Goal: Information Seeking & Learning: Compare options

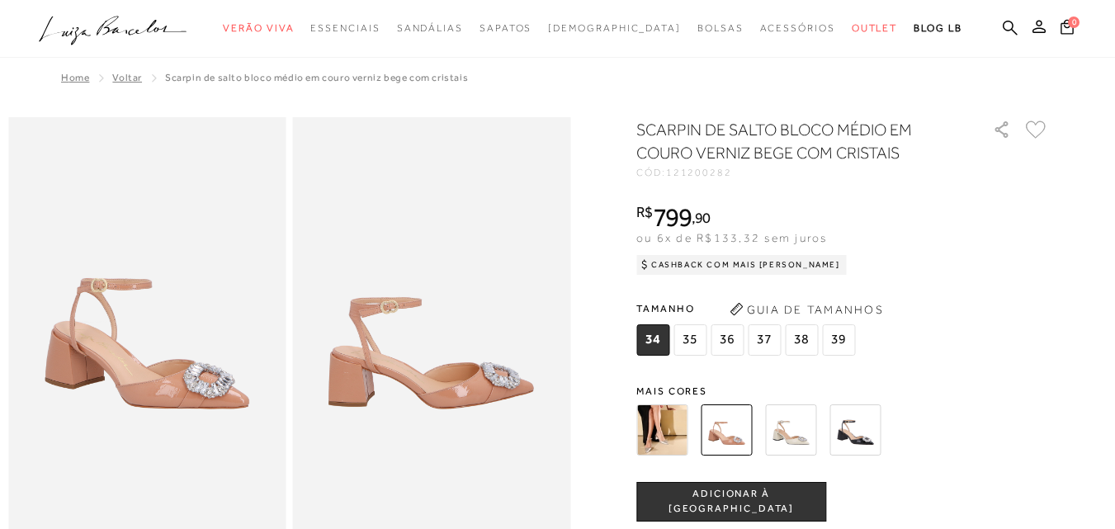
click at [669, 422] on img at bounding box center [662, 430] width 51 height 51
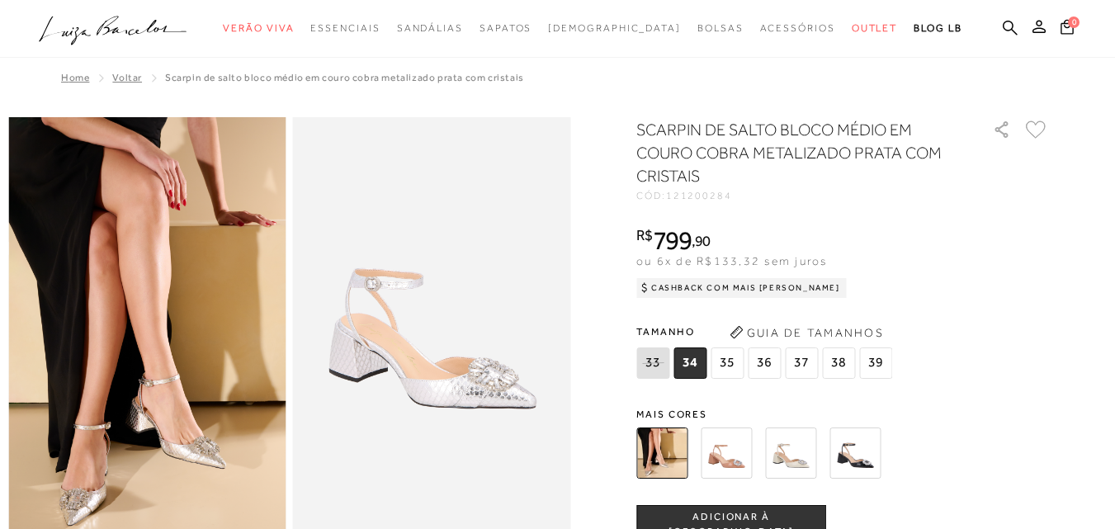
click at [710, 443] on img at bounding box center [726, 453] width 51 height 51
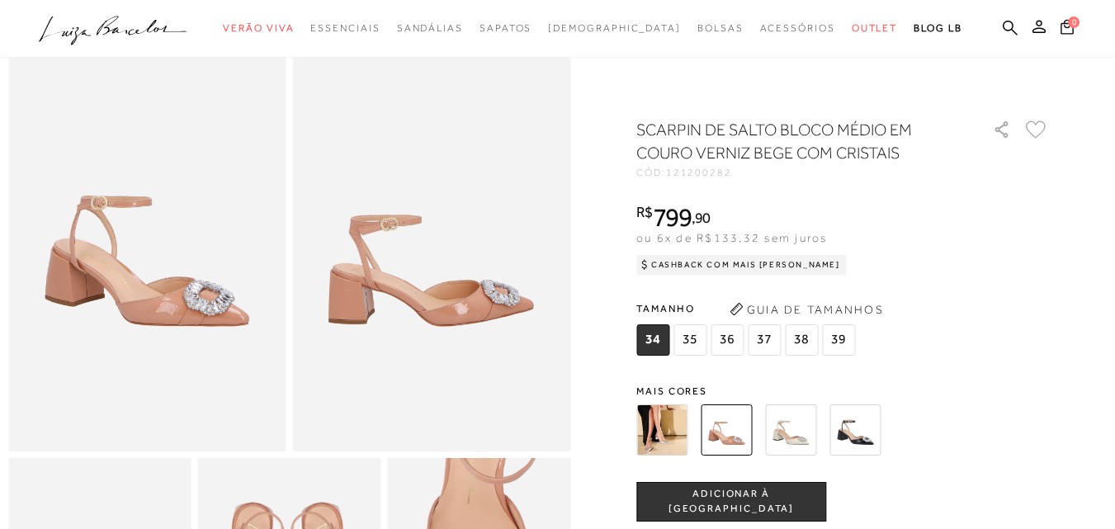
scroll to position [248, 0]
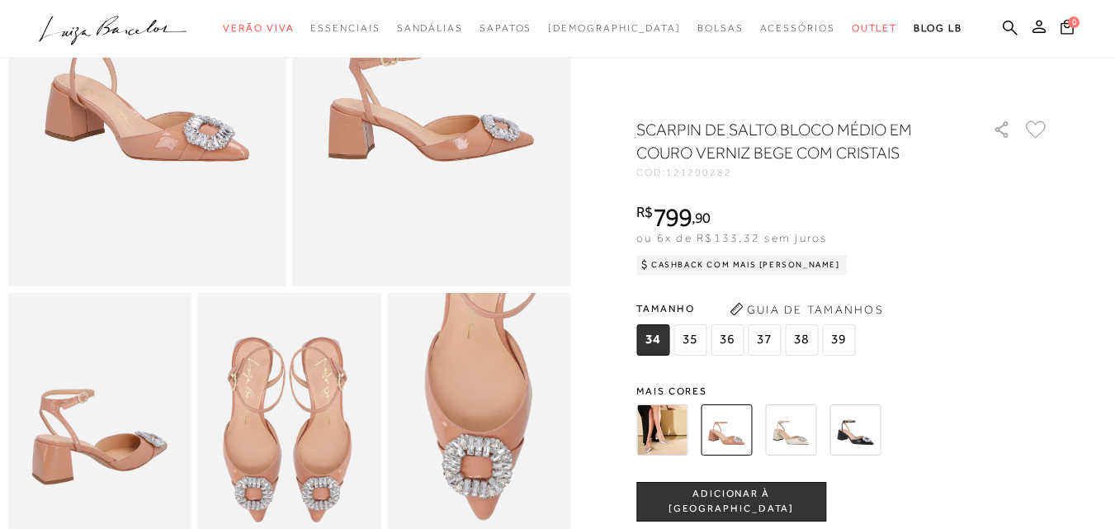
click at [817, 436] on img at bounding box center [790, 430] width 51 height 51
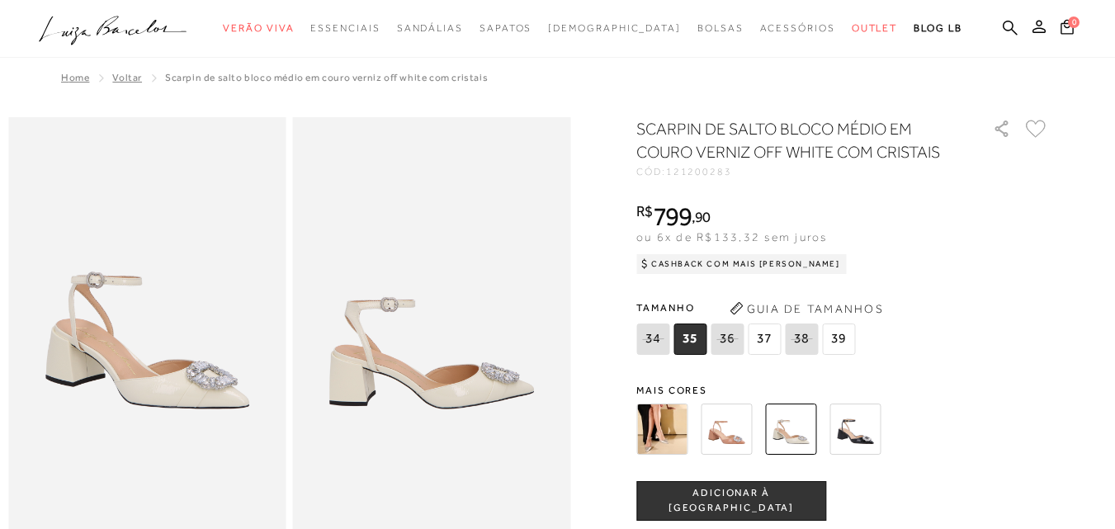
click at [852, 424] on img at bounding box center [855, 429] width 51 height 51
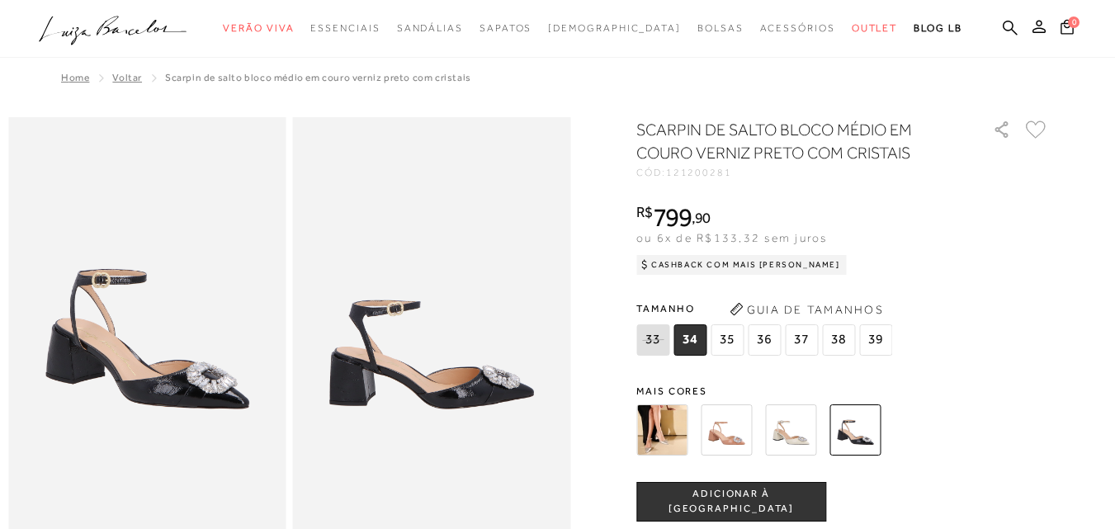
scroll to position [248, 0]
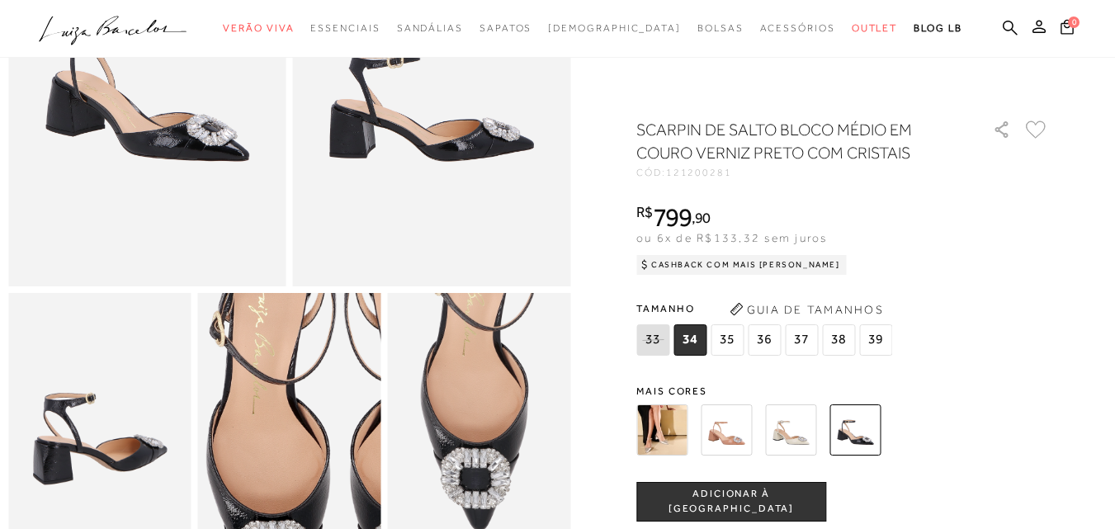
click at [146, 417] on img at bounding box center [99, 430] width 183 height 275
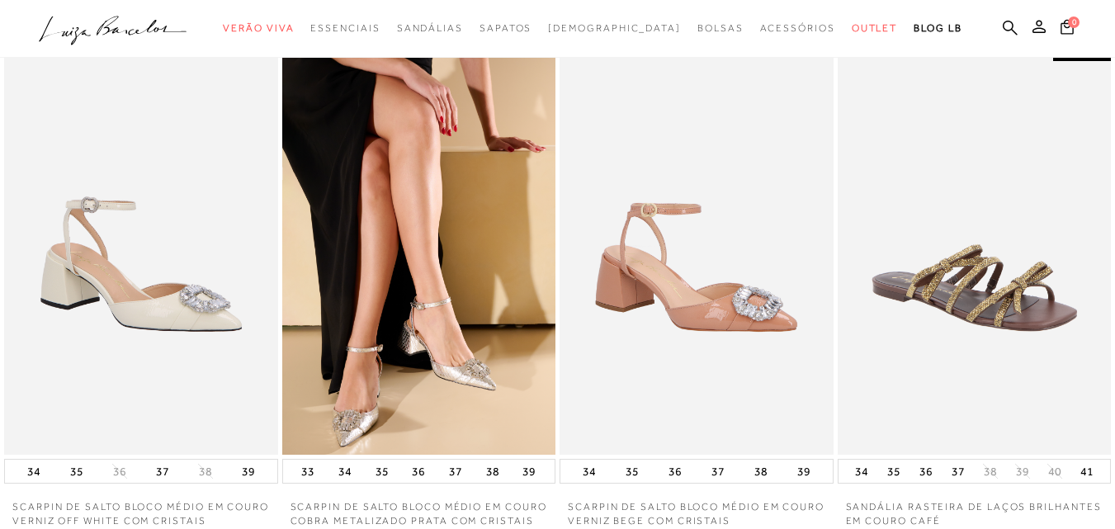
scroll to position [2394, 0]
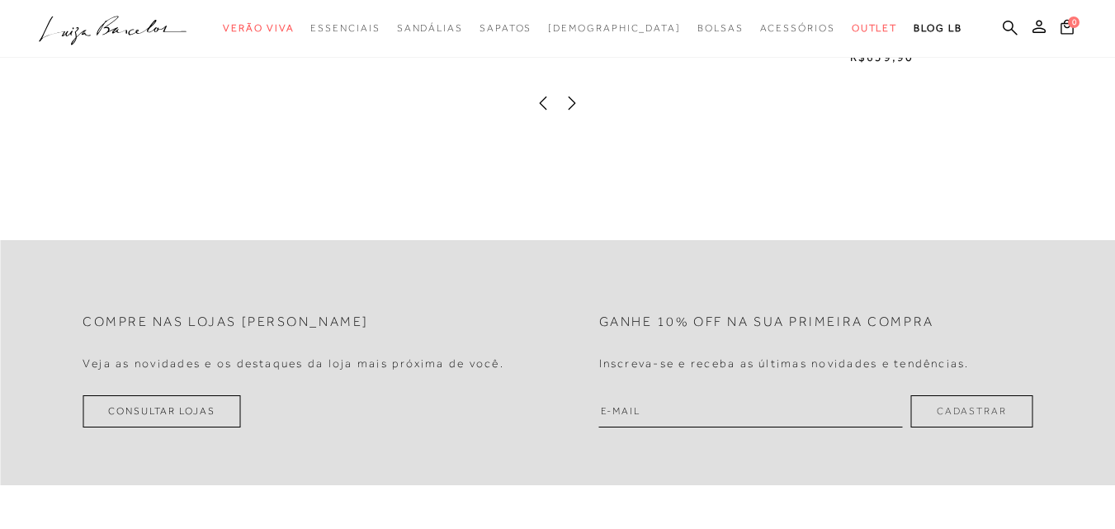
click at [580, 116] on div at bounding box center [558, 105] width 1082 height 21
click at [568, 111] on icon at bounding box center [572, 103] width 17 height 17
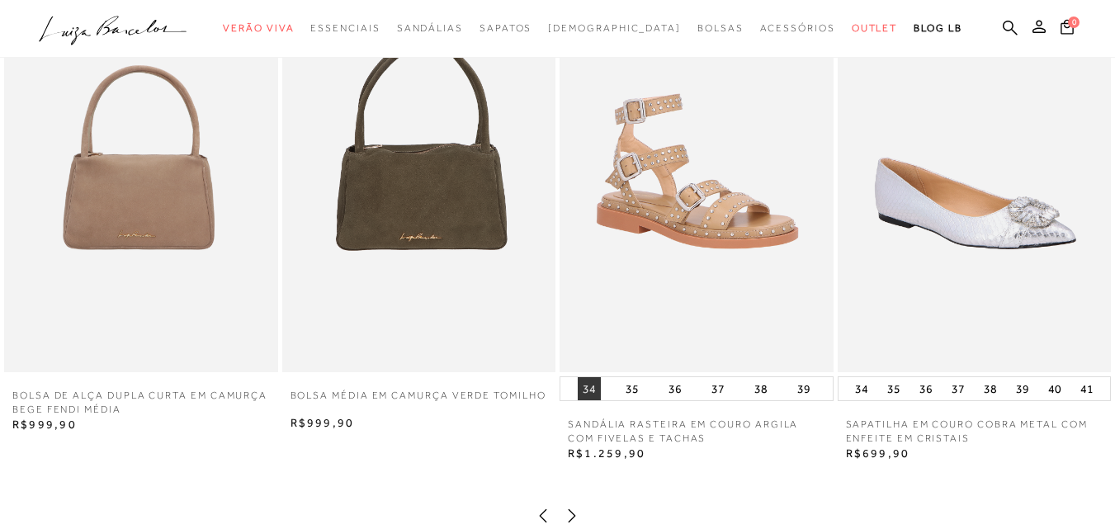
scroll to position [2229, 0]
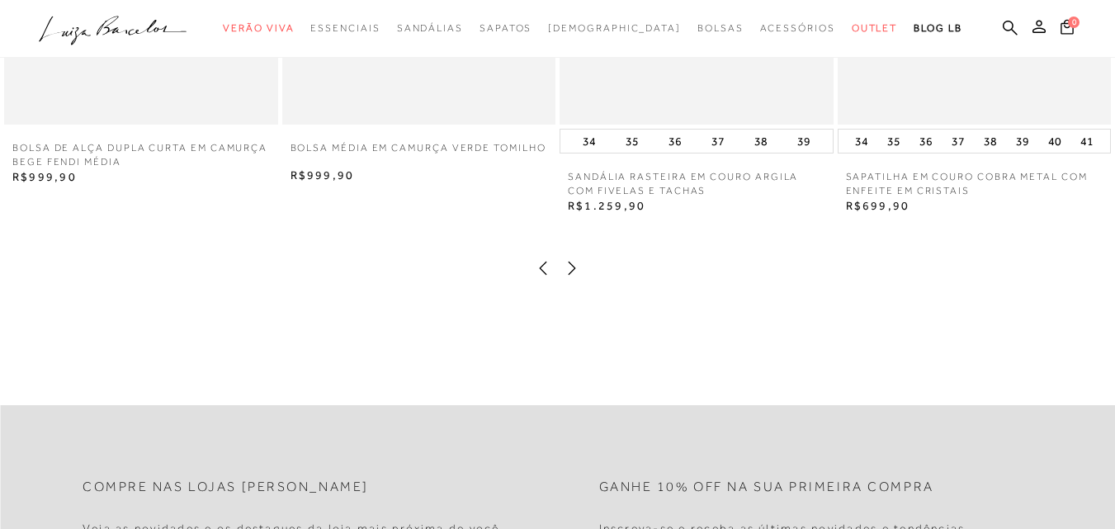
click at [567, 277] on icon at bounding box center [572, 268] width 17 height 17
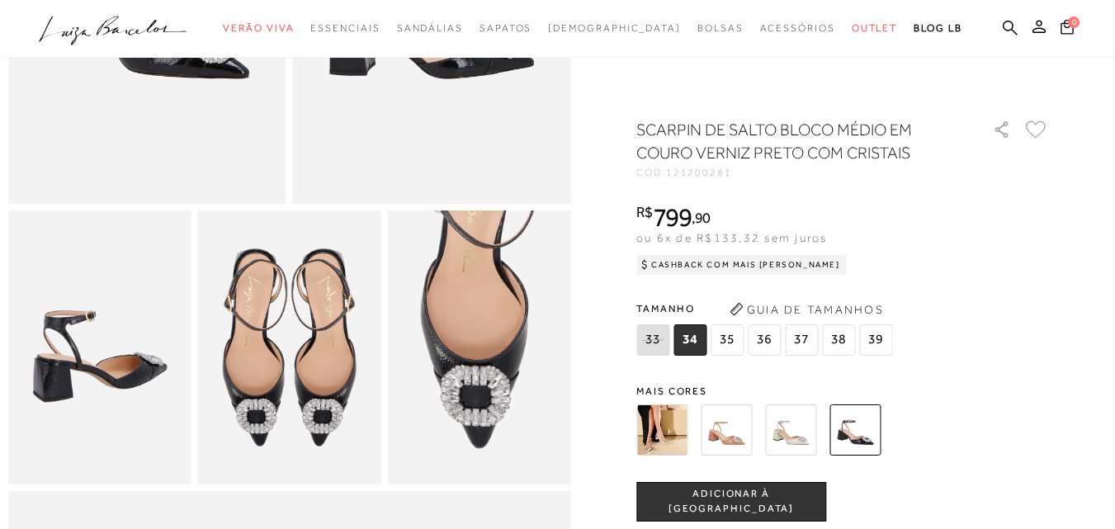
scroll to position [0, 0]
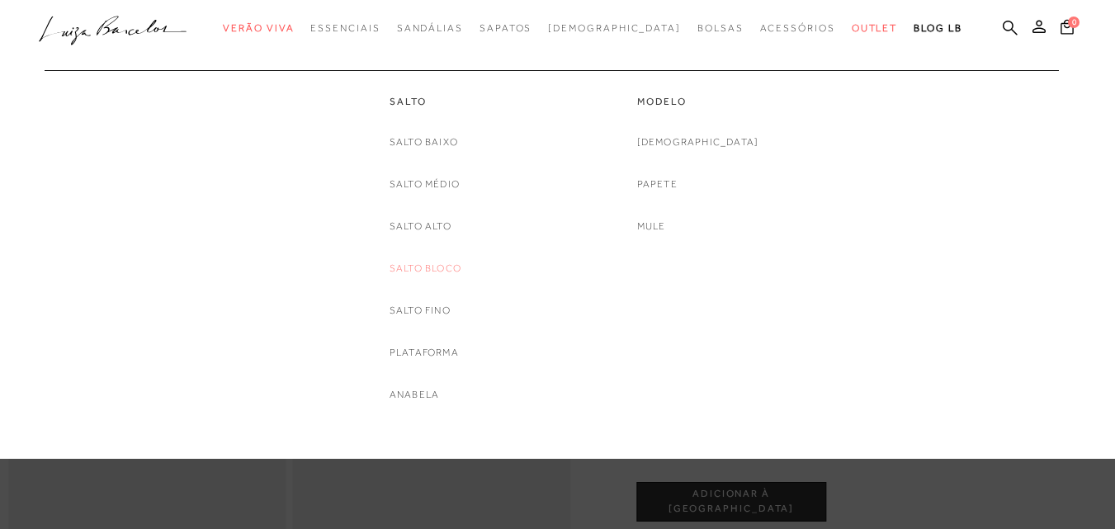
click at [435, 270] on link "Salto Bloco" at bounding box center [426, 268] width 72 height 17
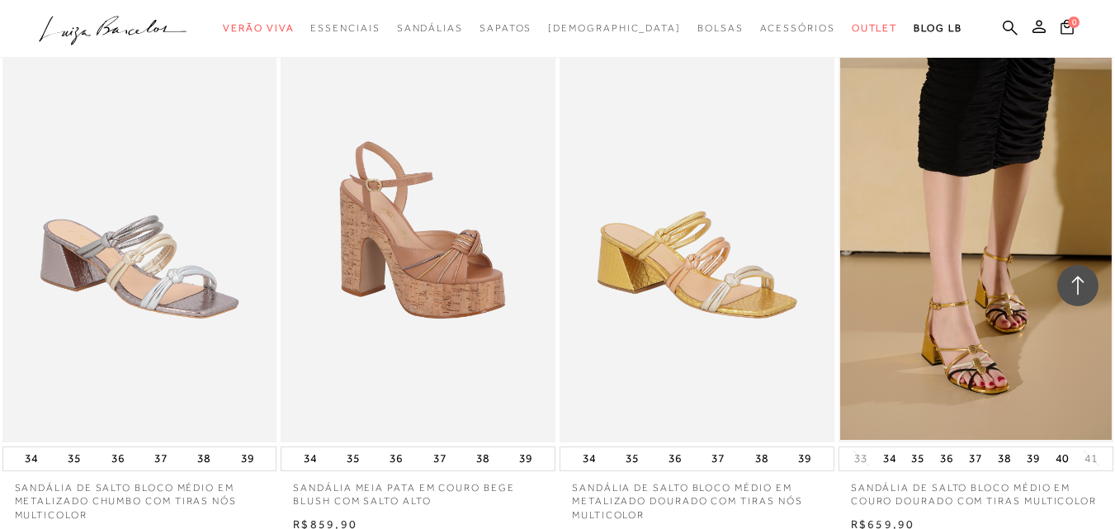
scroll to position [2890, 0]
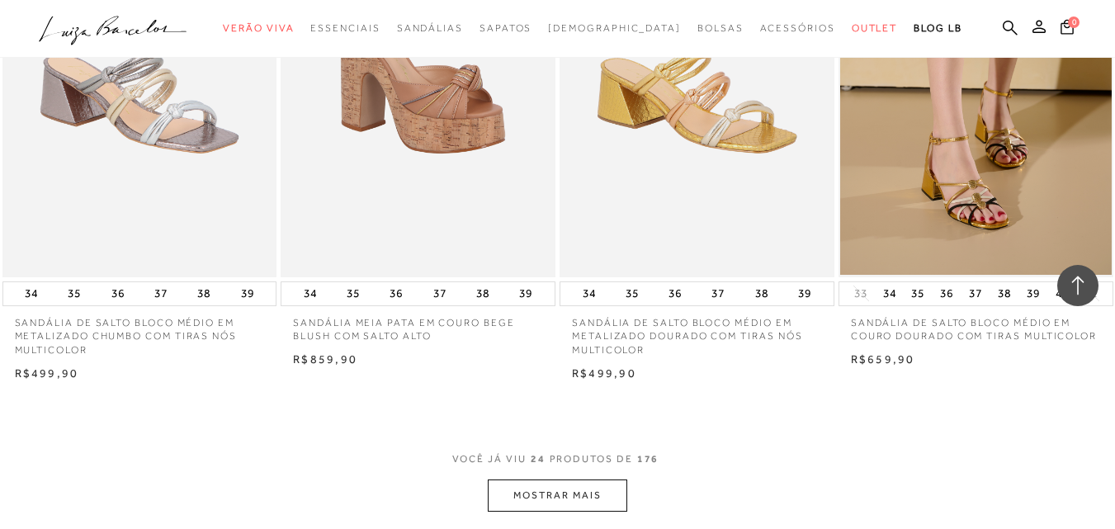
click at [569, 480] on button "MOSTRAR MAIS" at bounding box center [557, 496] width 139 height 32
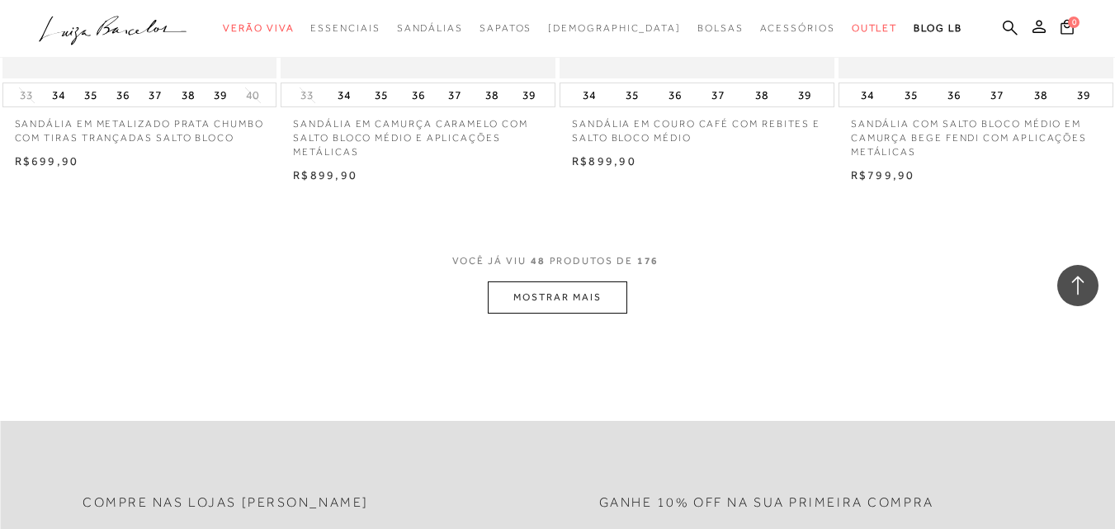
scroll to position [6358, 0]
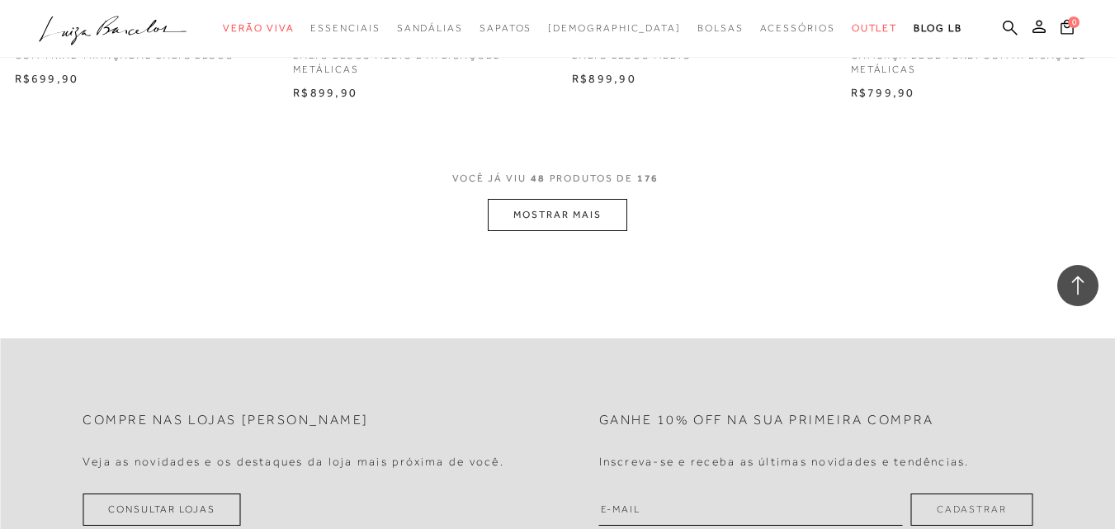
click at [587, 200] on button "MOSTRAR MAIS" at bounding box center [557, 215] width 139 height 32
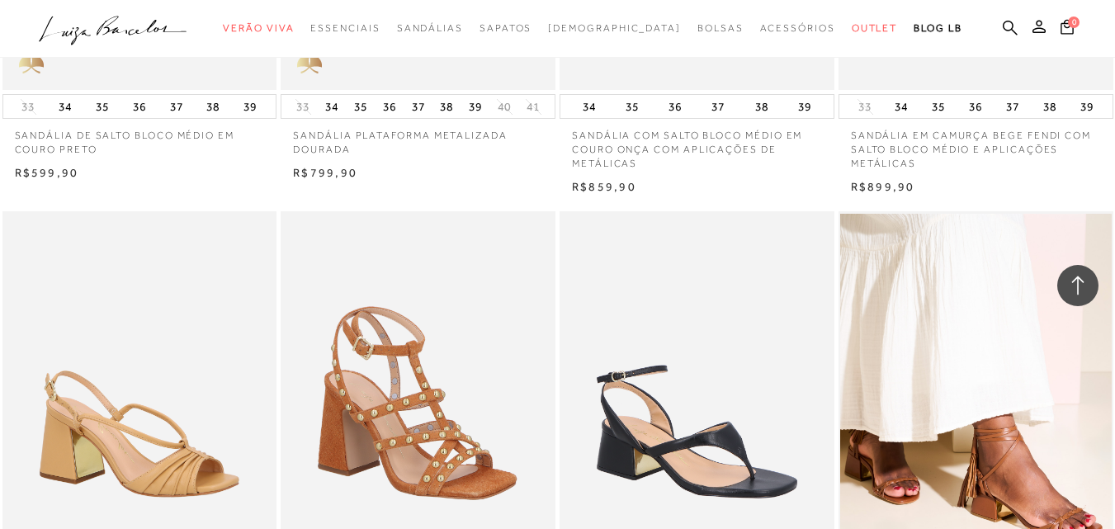
scroll to position [9330, 0]
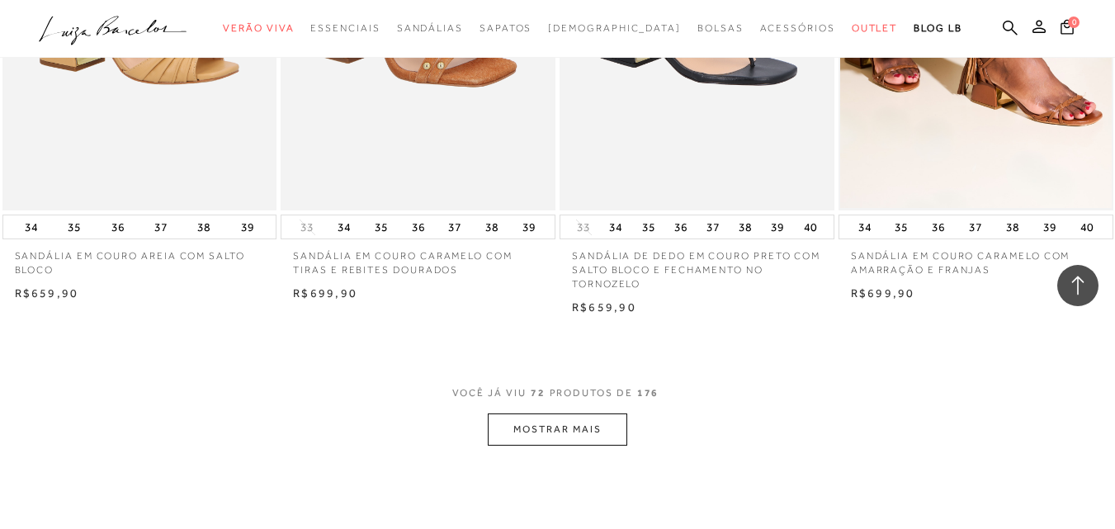
click at [541, 414] on button "MOSTRAR MAIS" at bounding box center [557, 430] width 139 height 32
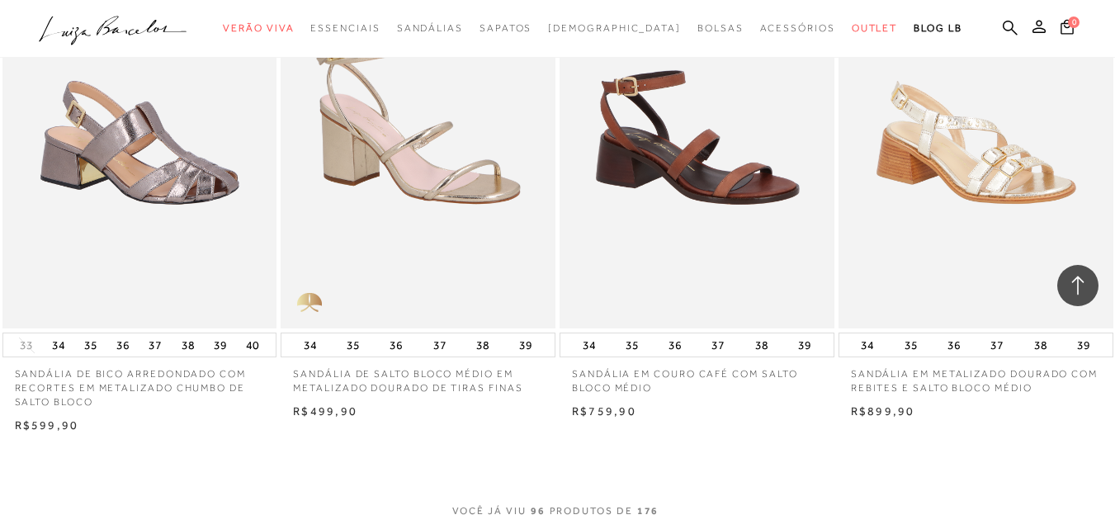
scroll to position [12633, 0]
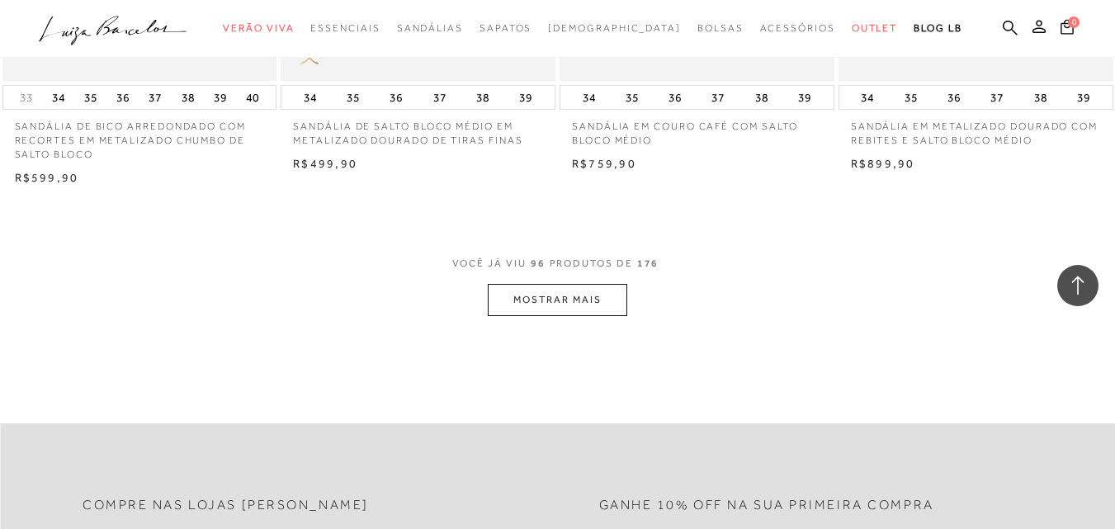
click at [582, 284] on button "MOSTRAR MAIS" at bounding box center [557, 300] width 139 height 32
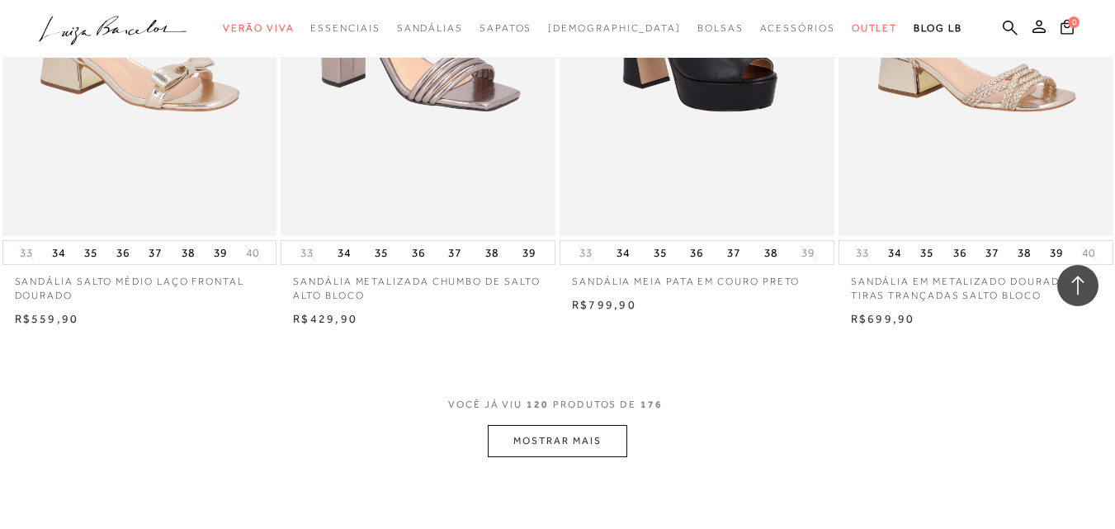
scroll to position [15816, 0]
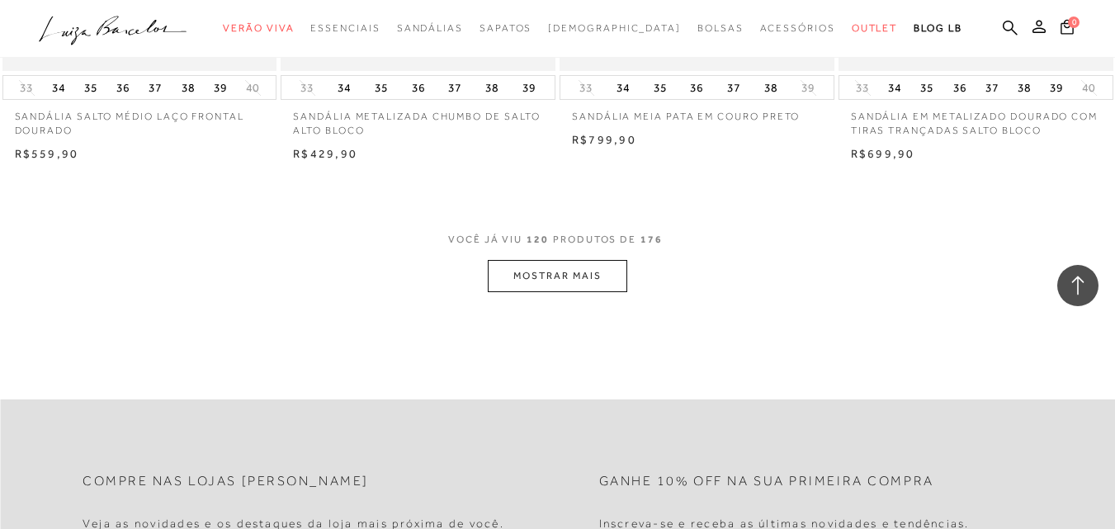
click at [555, 260] on button "MOSTRAR MAIS" at bounding box center [557, 276] width 139 height 32
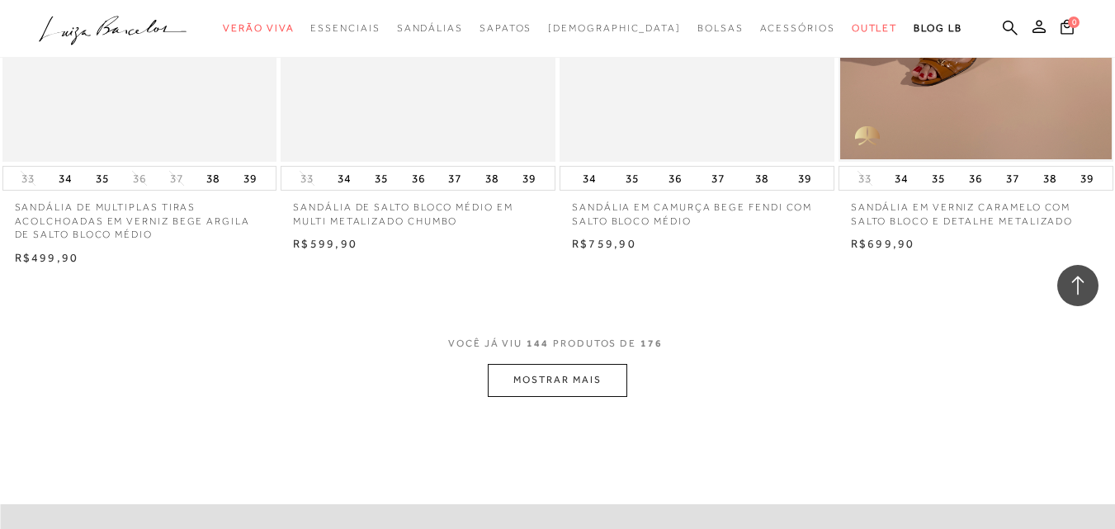
scroll to position [18954, 0]
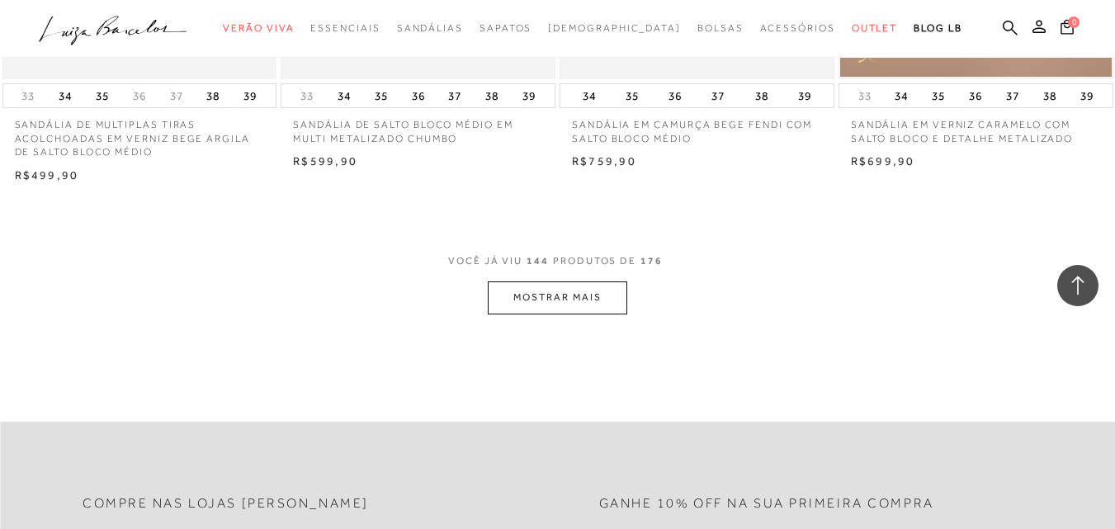
click at [568, 291] on button "MOSTRAR MAIS" at bounding box center [557, 298] width 139 height 32
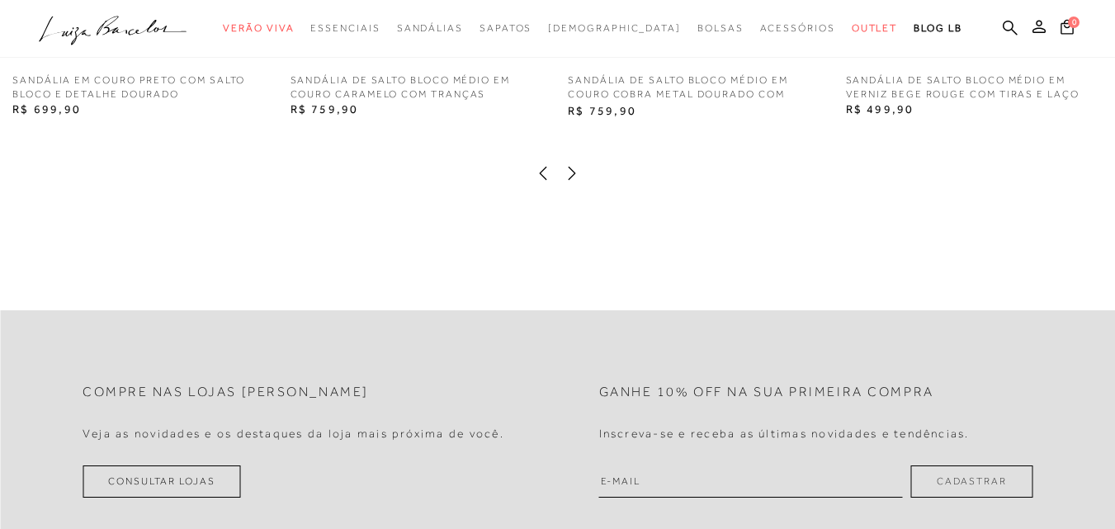
scroll to position [1817, 0]
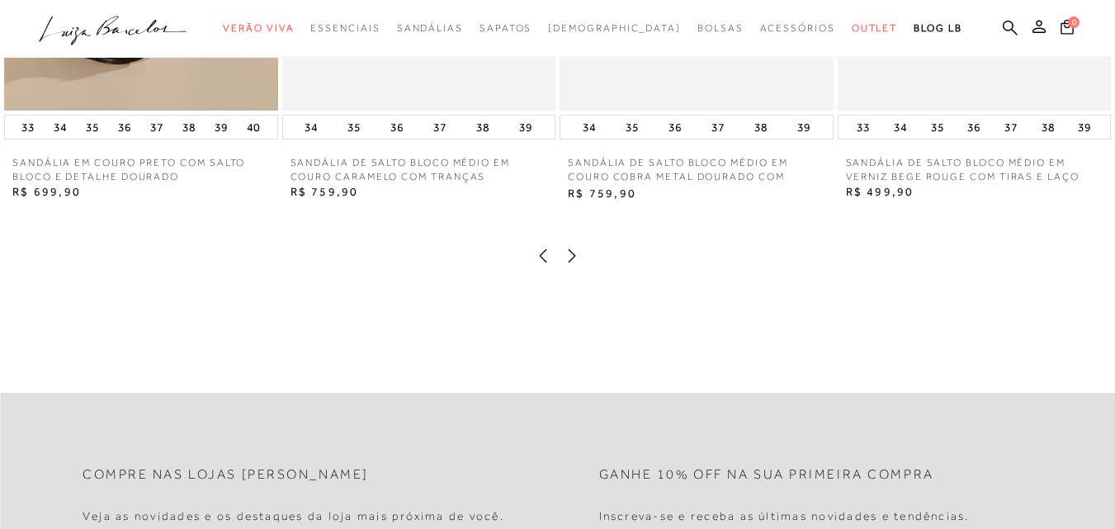
click at [564, 264] on icon at bounding box center [572, 256] width 17 height 17
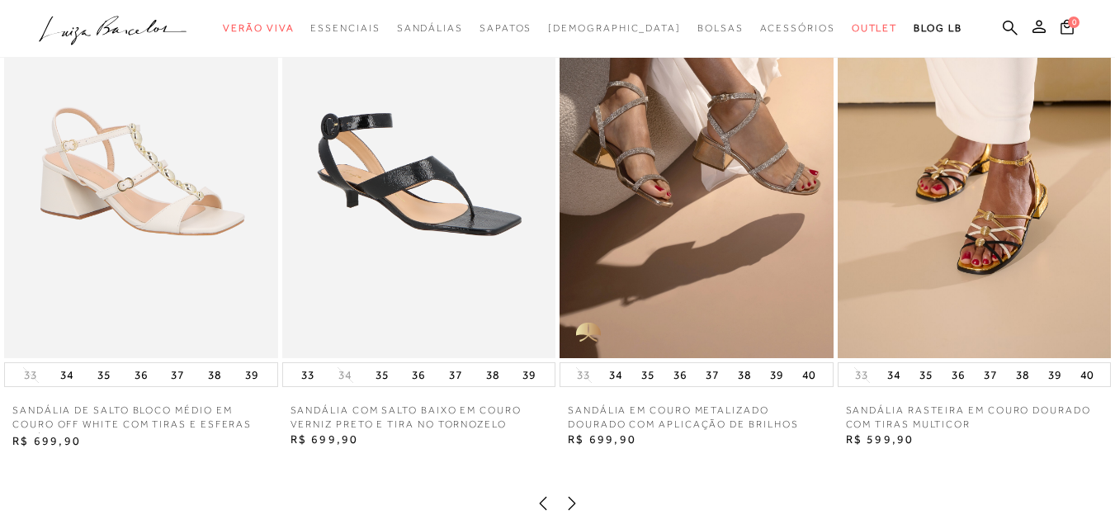
scroll to position [1651, 0]
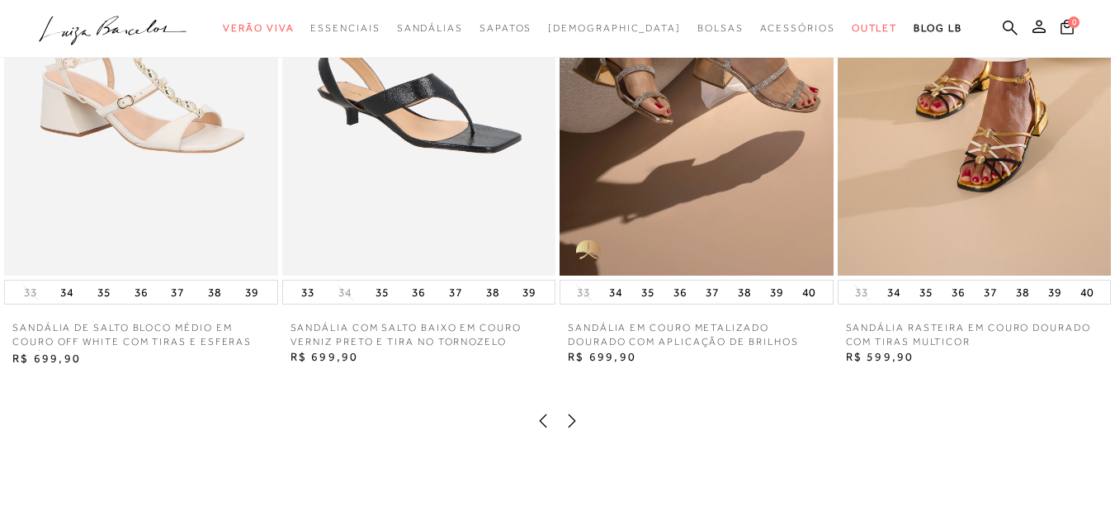
click at [572, 429] on icon at bounding box center [572, 421] width 17 height 17
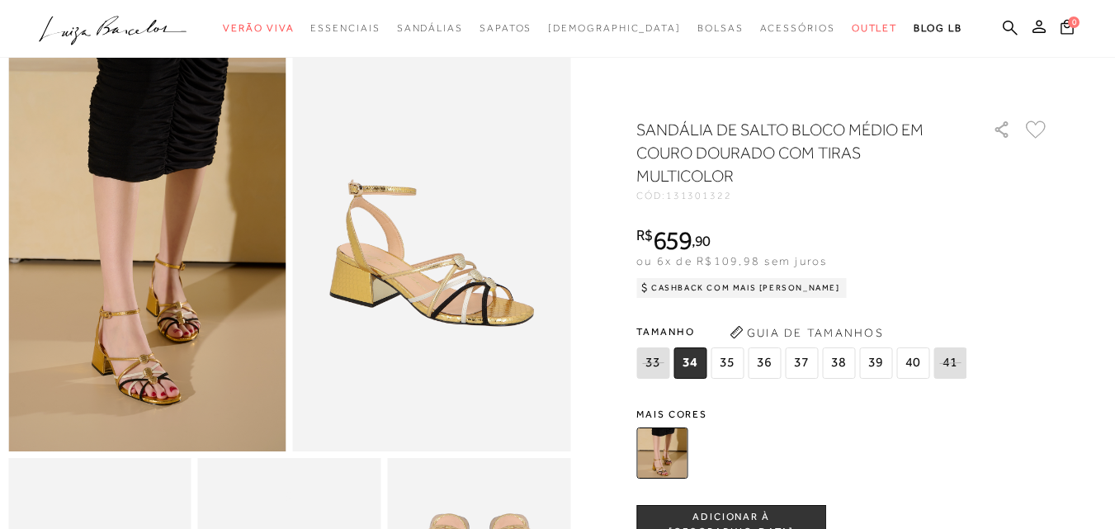
scroll to position [0, 0]
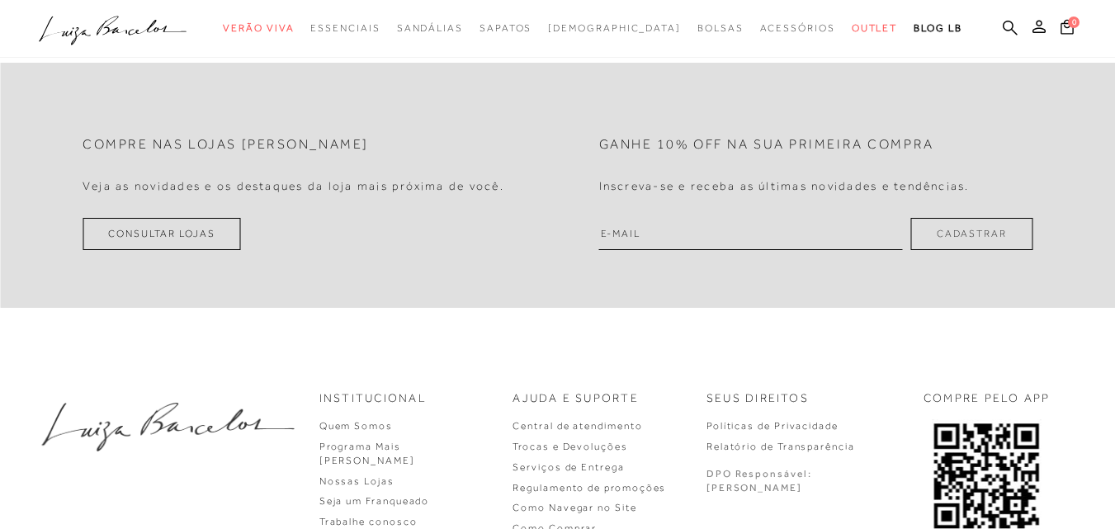
scroll to position [1321, 0]
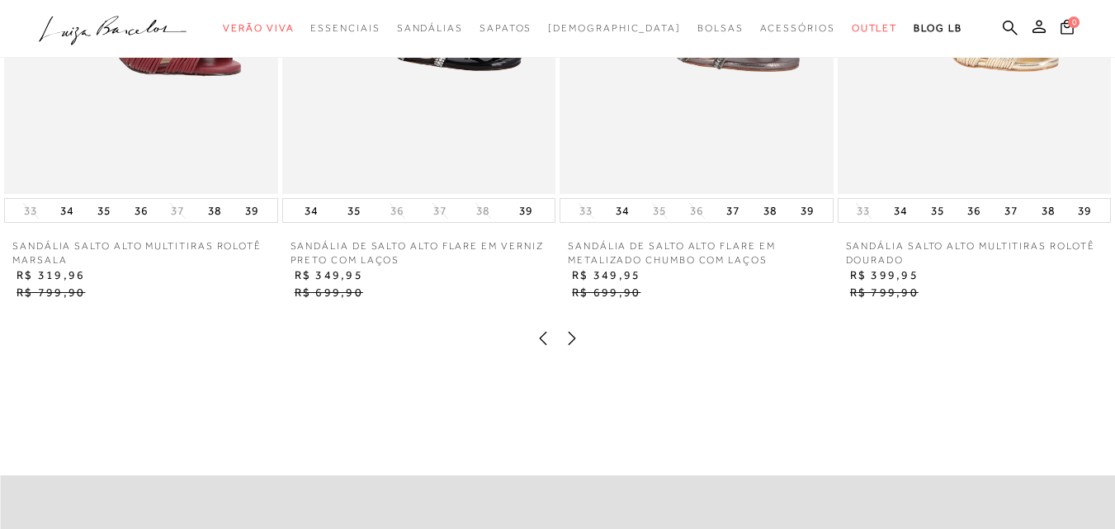
click at [576, 344] on div at bounding box center [558, 340] width 1082 height 21
click at [576, 344] on icon at bounding box center [572, 338] width 17 height 17
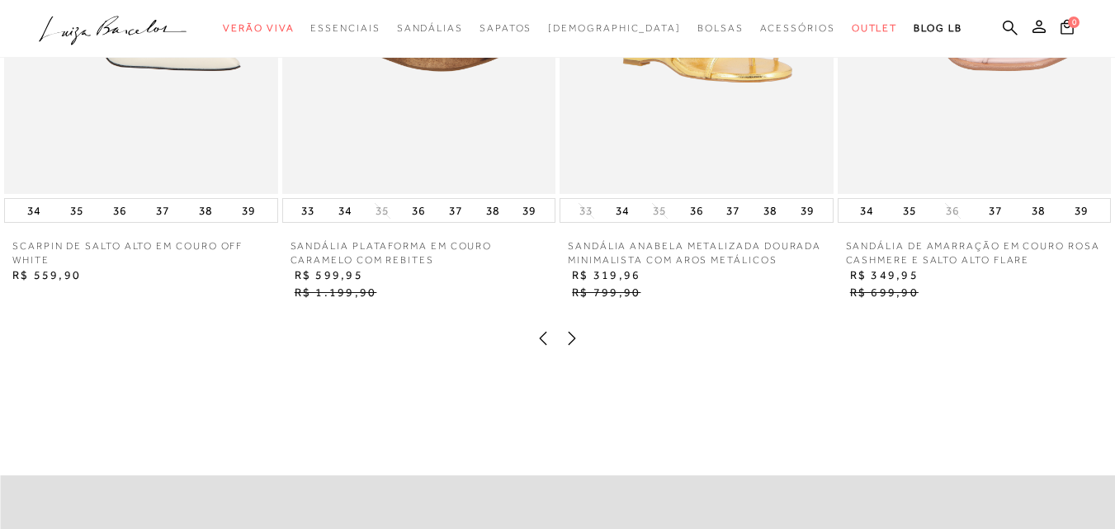
click at [570, 344] on icon at bounding box center [572, 338] width 17 height 17
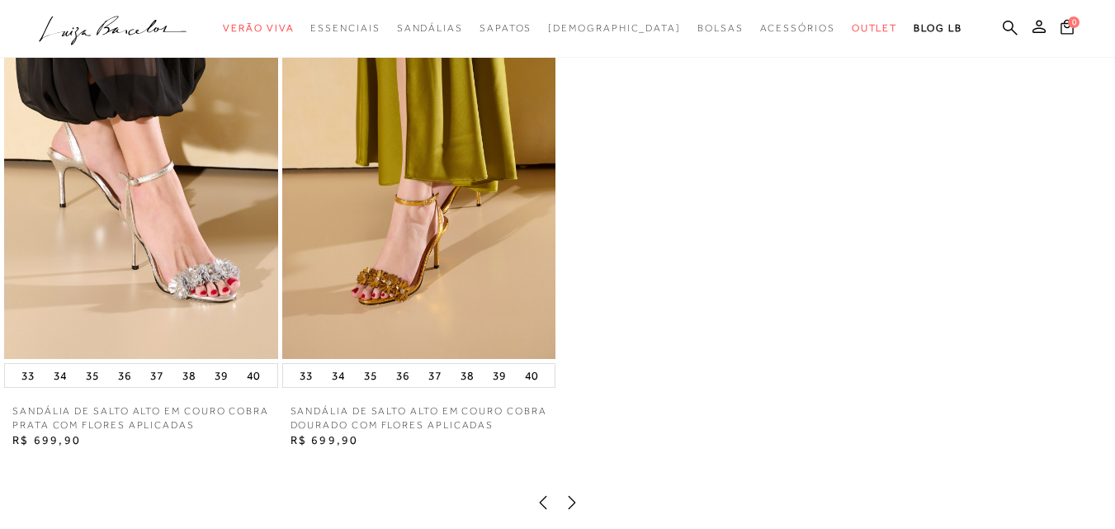
scroll to position [1073, 0]
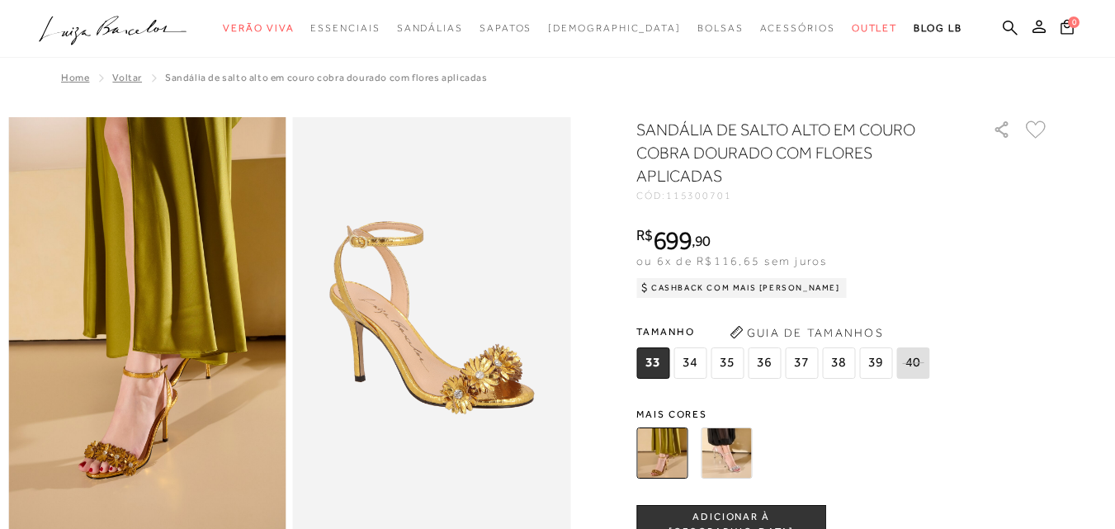
scroll to position [248, 0]
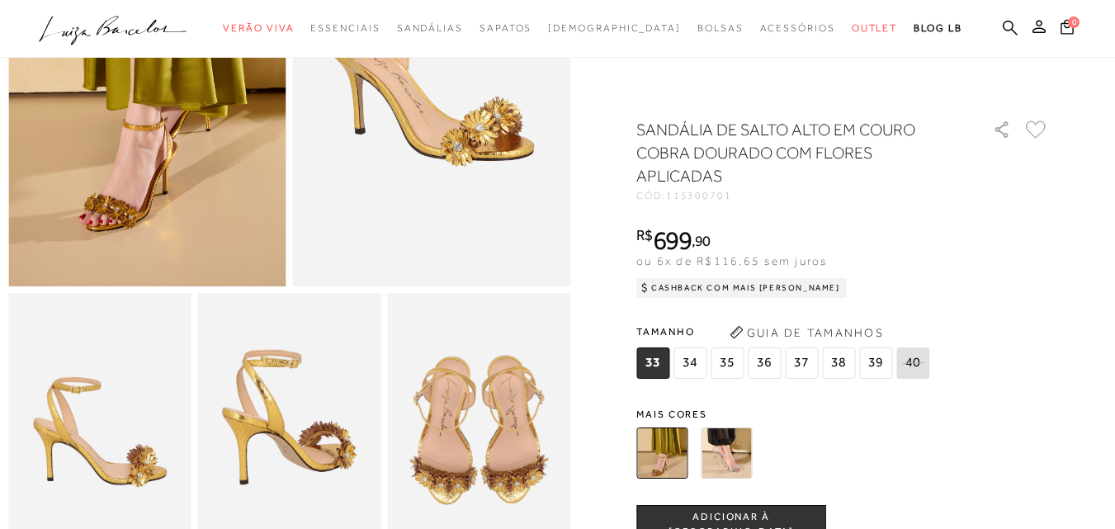
click at [737, 446] on img at bounding box center [726, 453] width 51 height 51
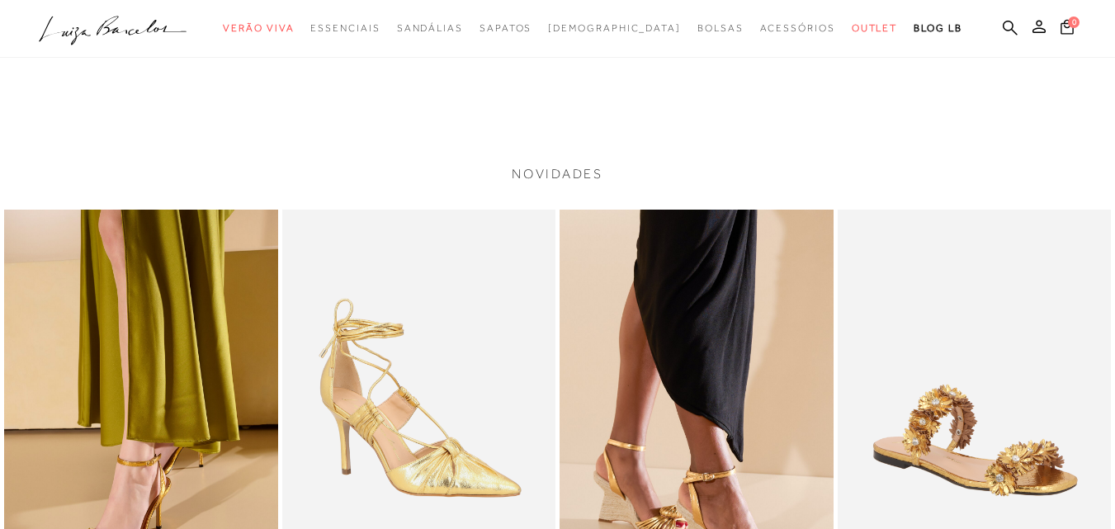
scroll to position [1982, 0]
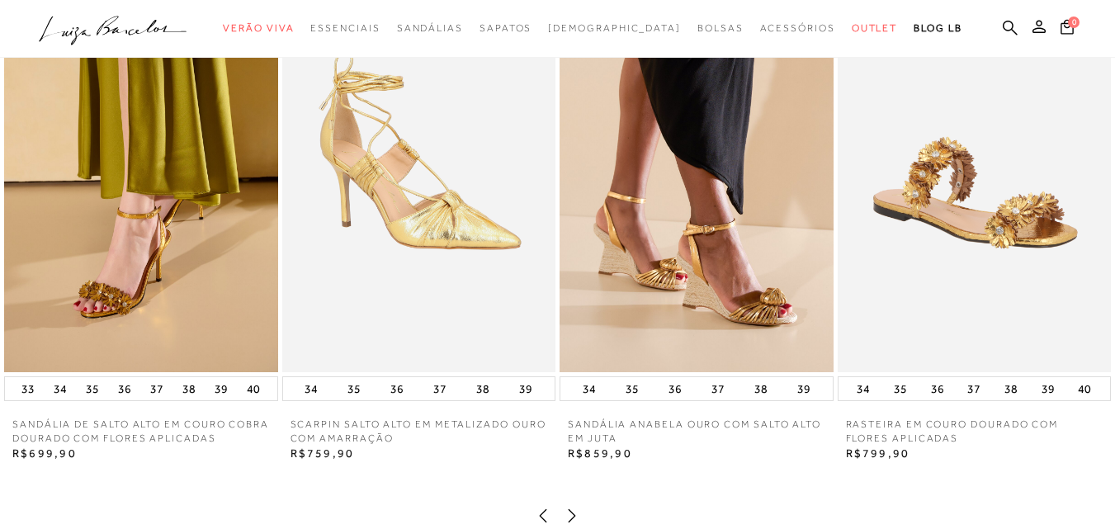
click at [945, 253] on img at bounding box center [975, 167] width 274 height 410
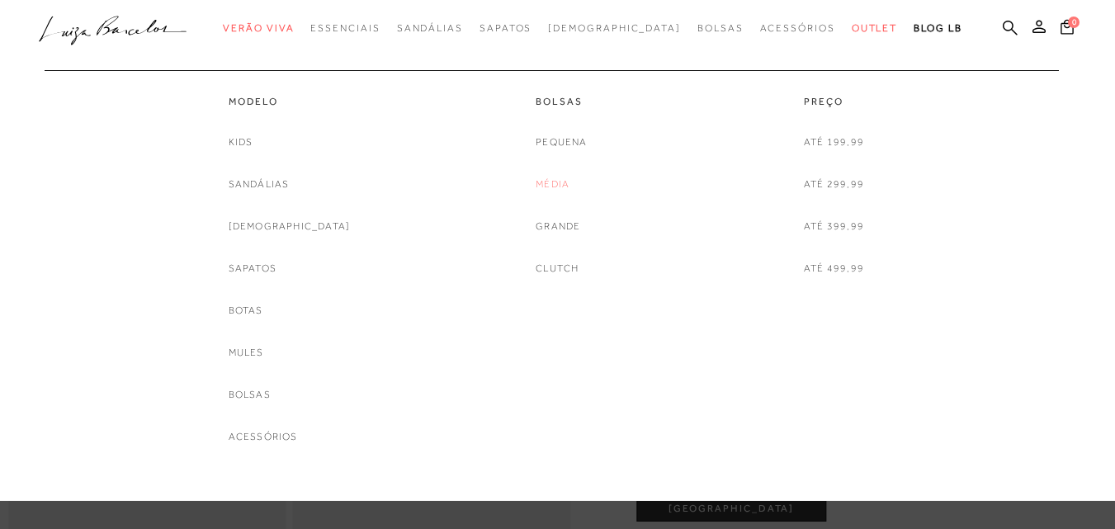
click at [560, 186] on link "Média" at bounding box center [553, 184] width 34 height 17
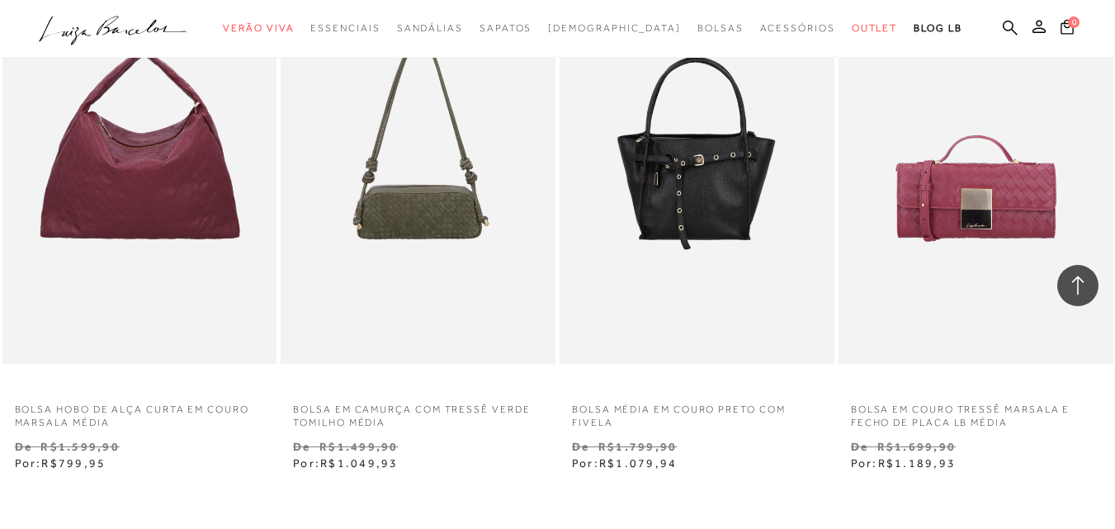
scroll to position [3220, 0]
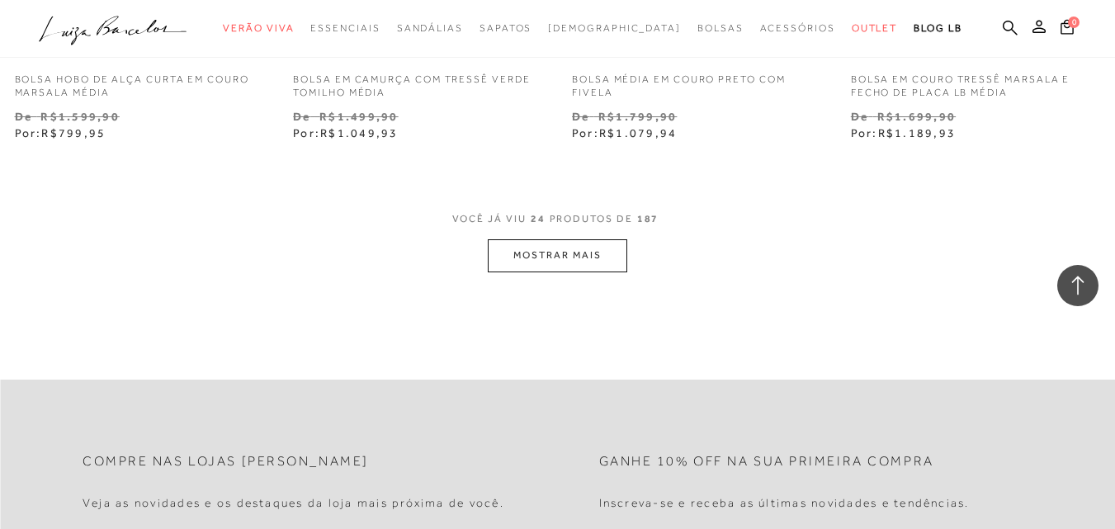
click at [539, 249] on button "MOSTRAR MAIS" at bounding box center [557, 255] width 139 height 32
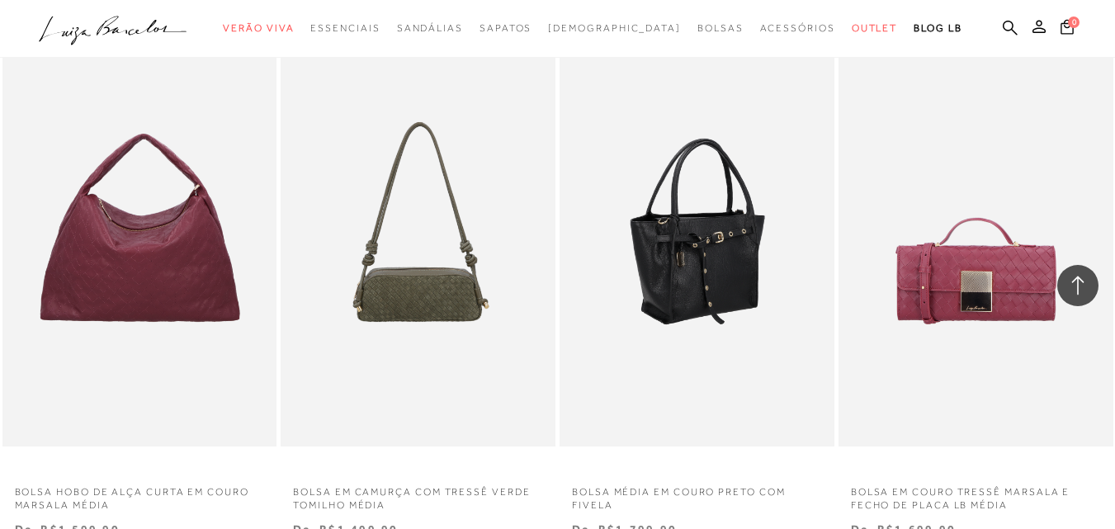
scroll to position [2890, 0]
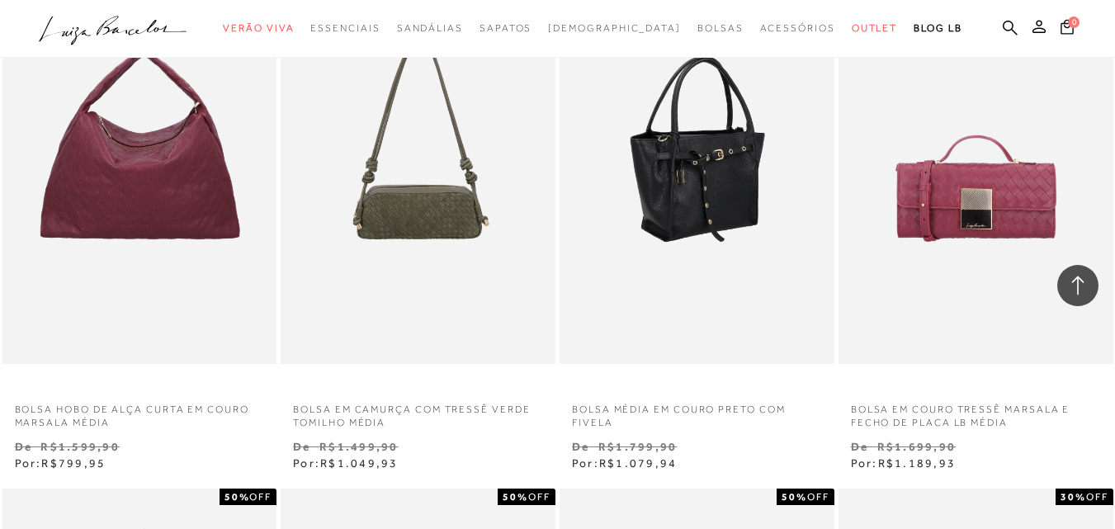
click at [672, 269] on img at bounding box center [697, 157] width 273 height 412
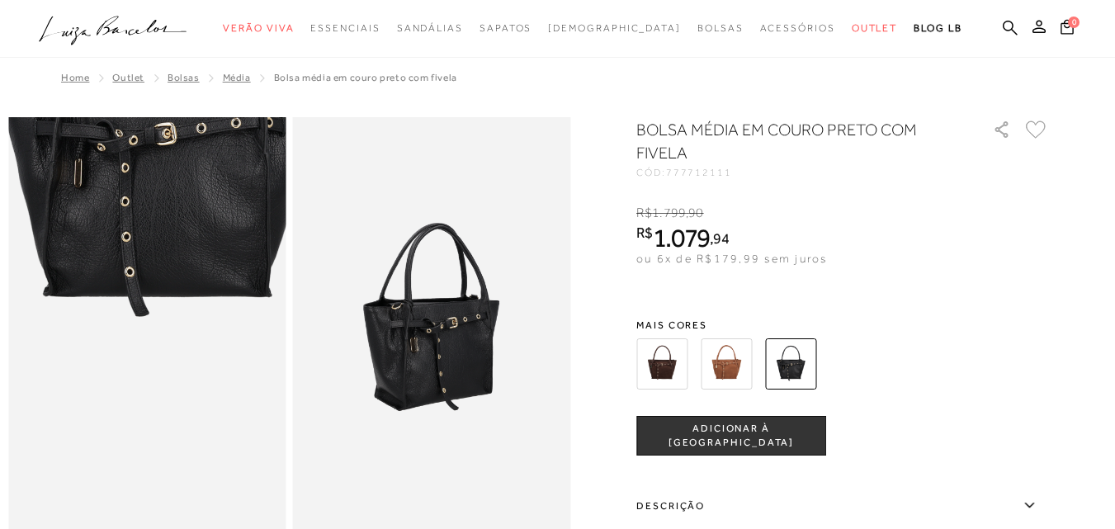
scroll to position [330, 0]
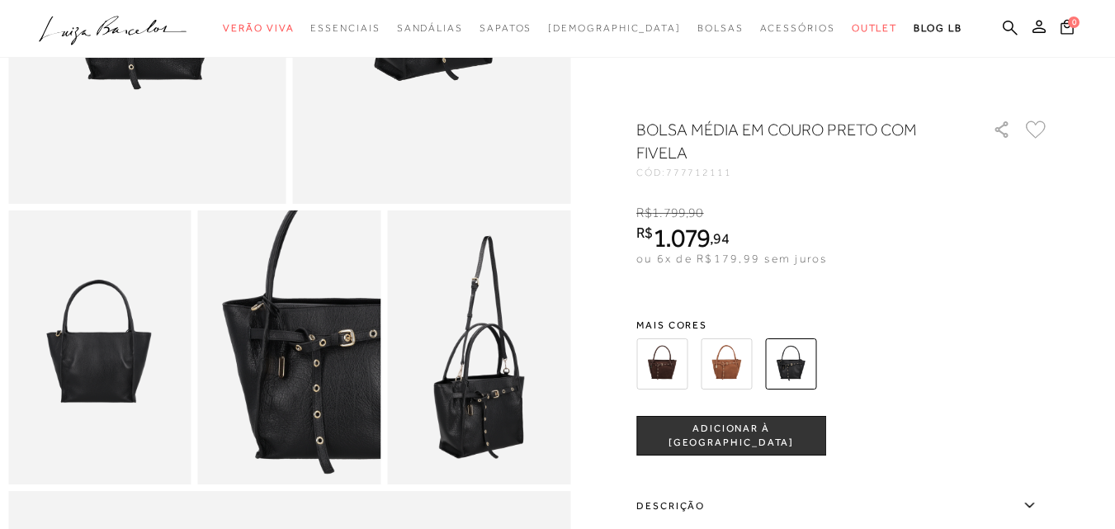
click at [463, 357] on img at bounding box center [478, 348] width 183 height 275
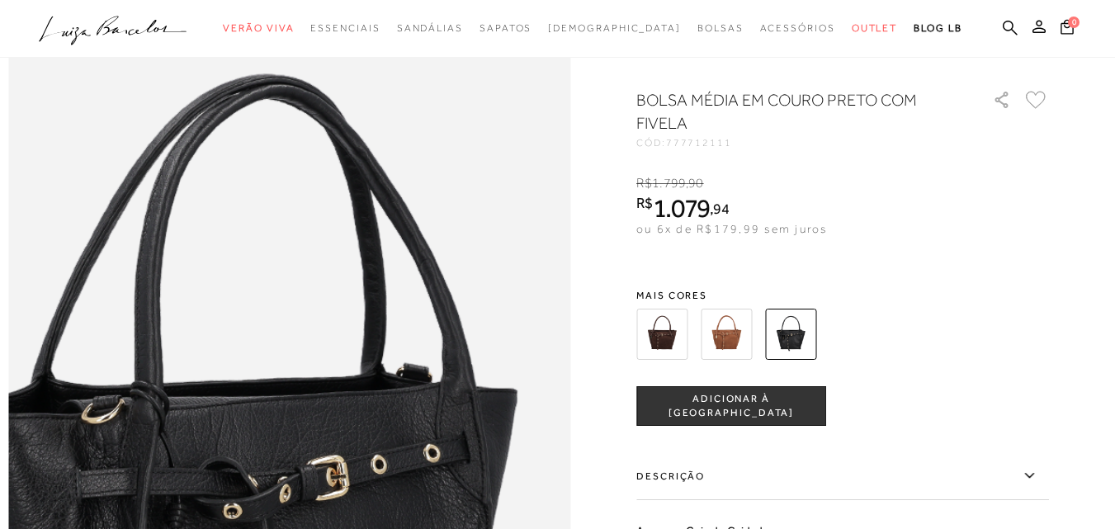
scroll to position [1073, 0]
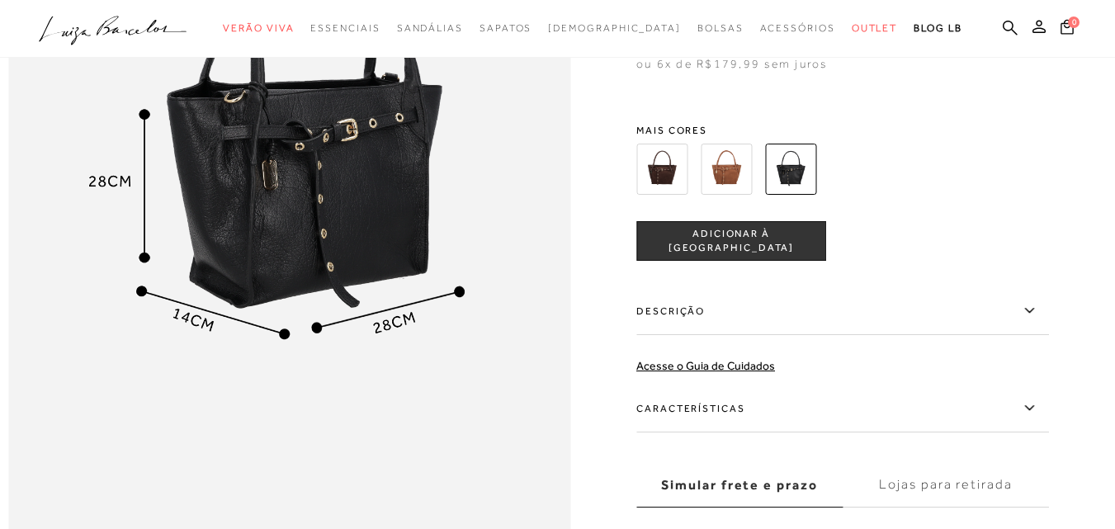
click at [740, 192] on img at bounding box center [726, 169] width 51 height 51
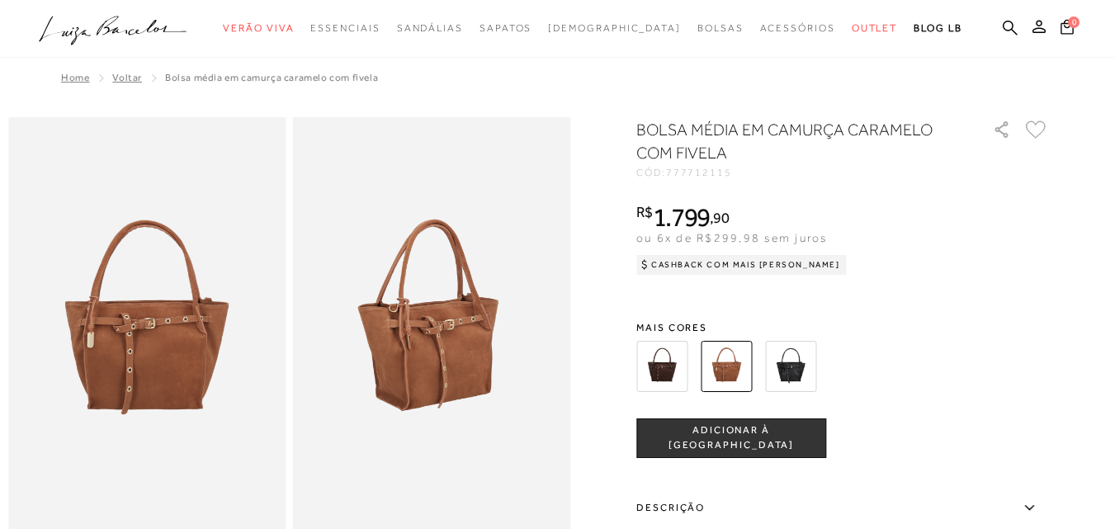
click at [798, 358] on img at bounding box center [790, 366] width 51 height 51
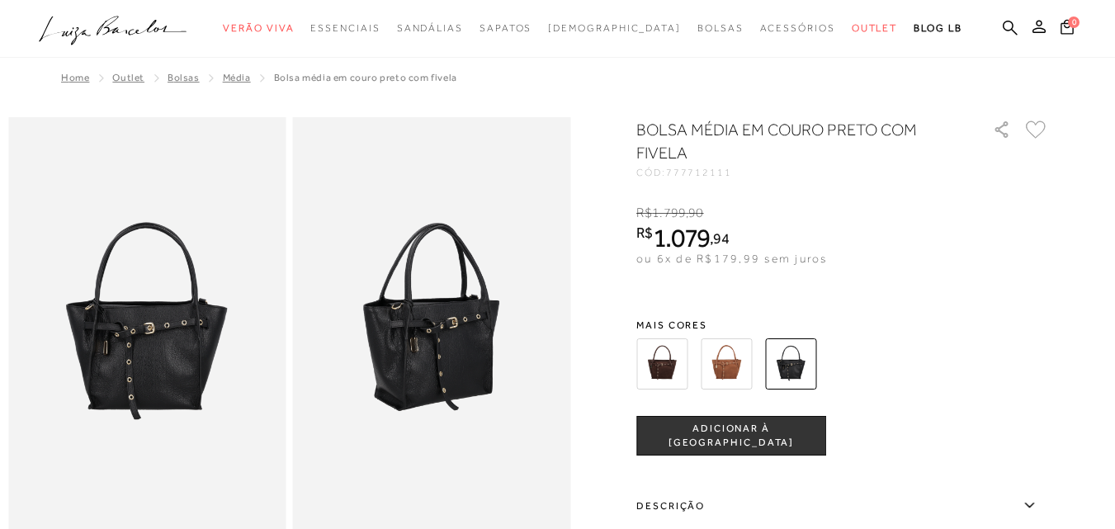
click at [676, 359] on img at bounding box center [662, 364] width 51 height 51
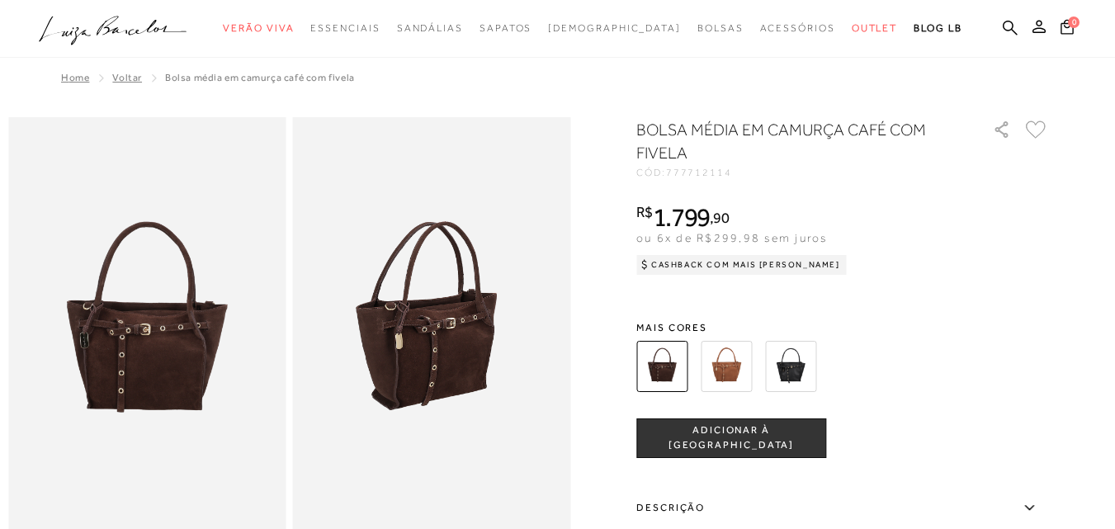
click at [746, 367] on img at bounding box center [726, 366] width 51 height 51
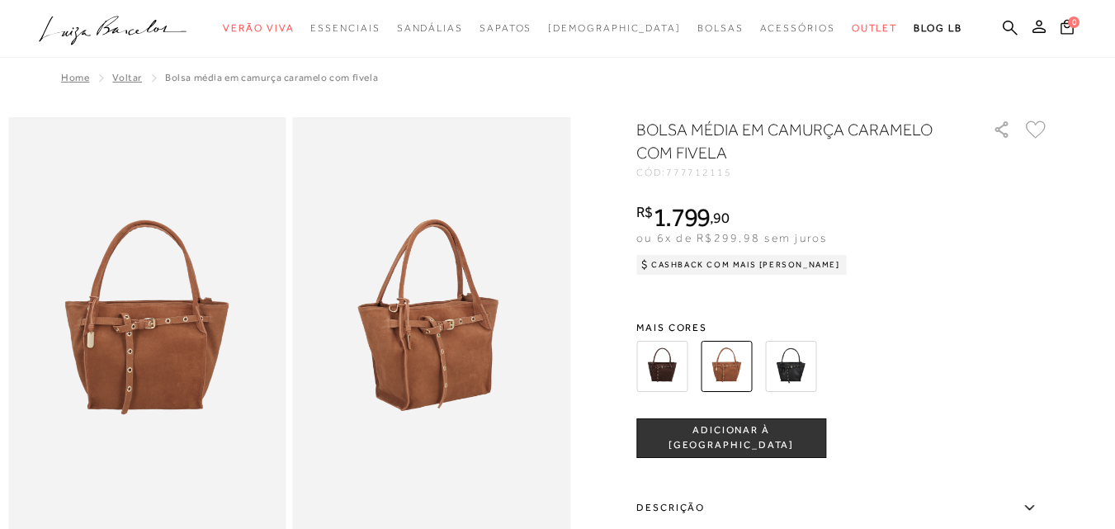
scroll to position [83, 0]
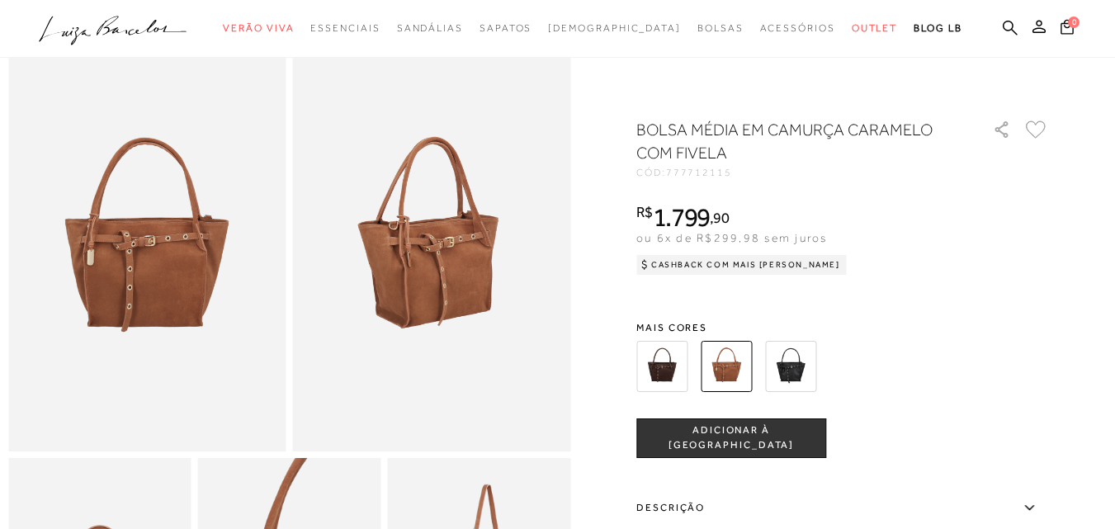
click at [812, 372] on img at bounding box center [790, 366] width 51 height 51
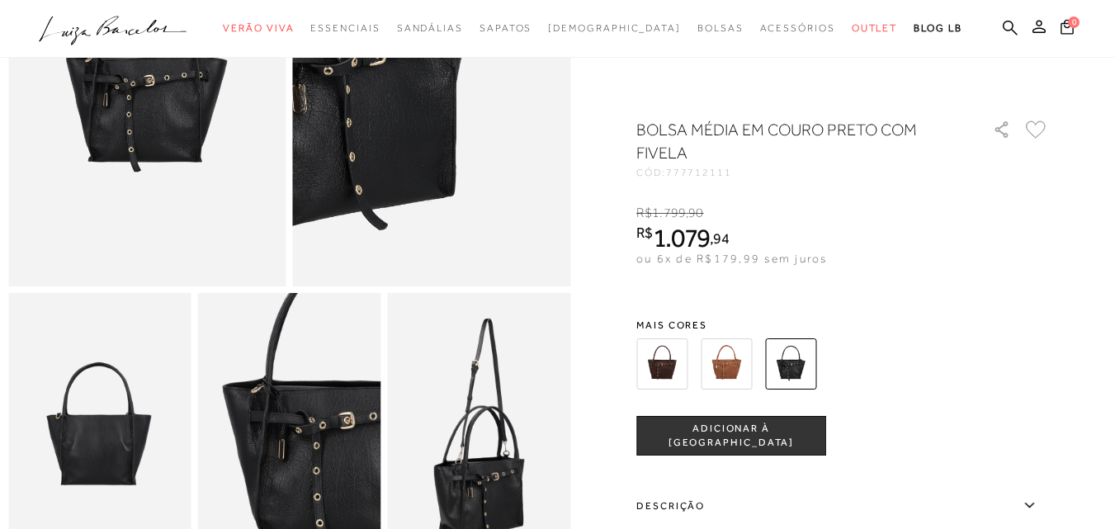
scroll to position [330, 0]
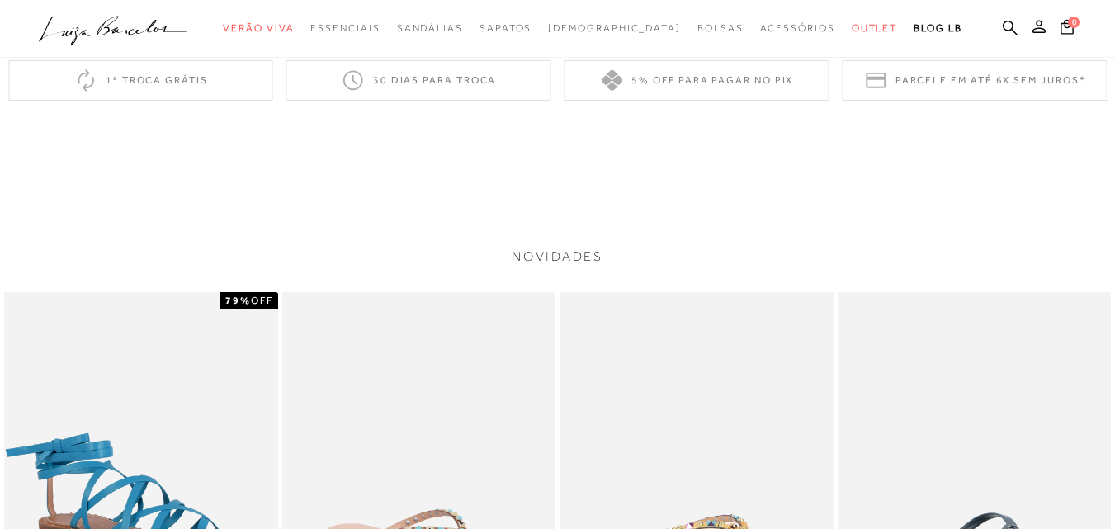
scroll to position [1899, 0]
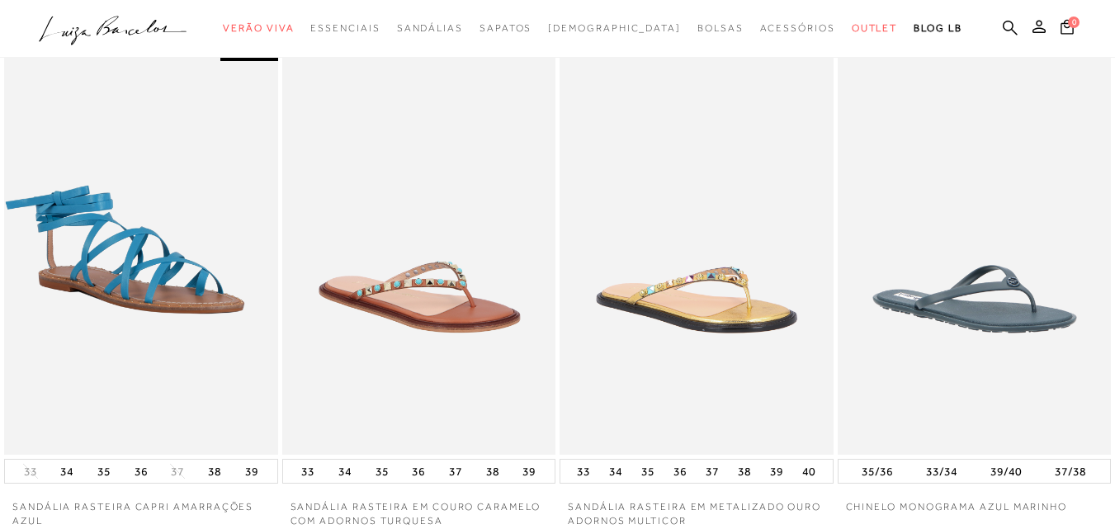
click at [654, 306] on img at bounding box center [697, 250] width 274 height 410
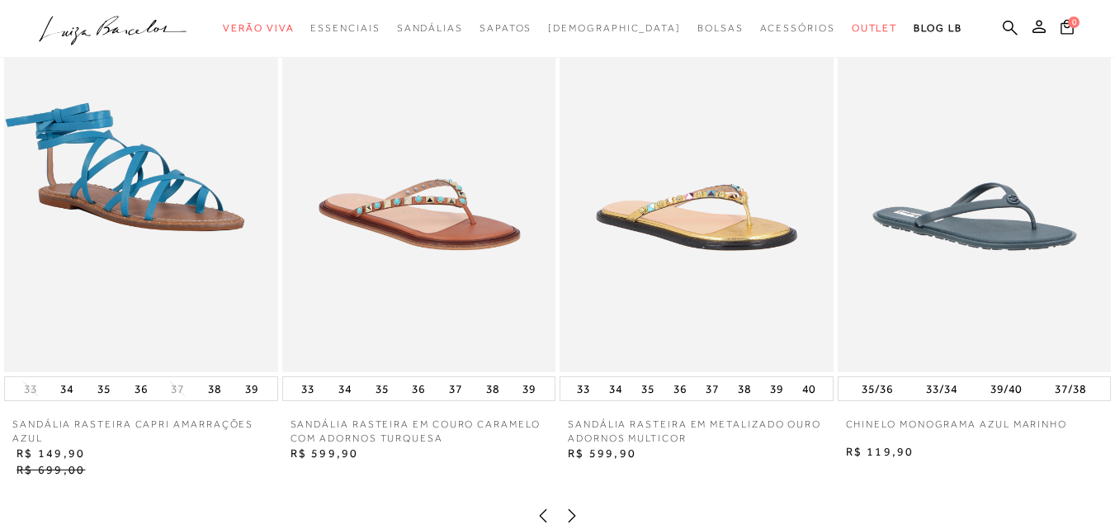
click at [500, 349] on img at bounding box center [419, 167] width 274 height 410
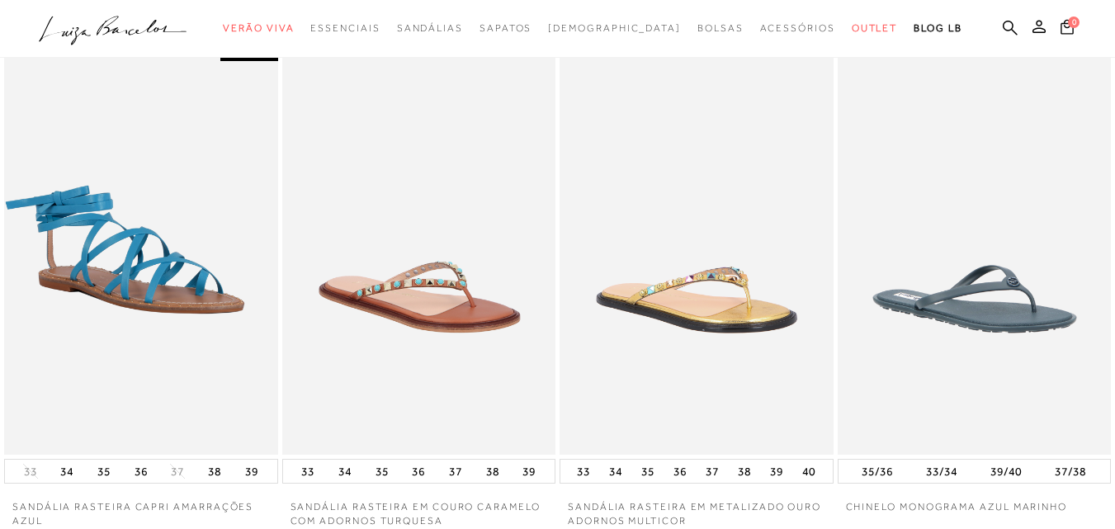
scroll to position [1817, 0]
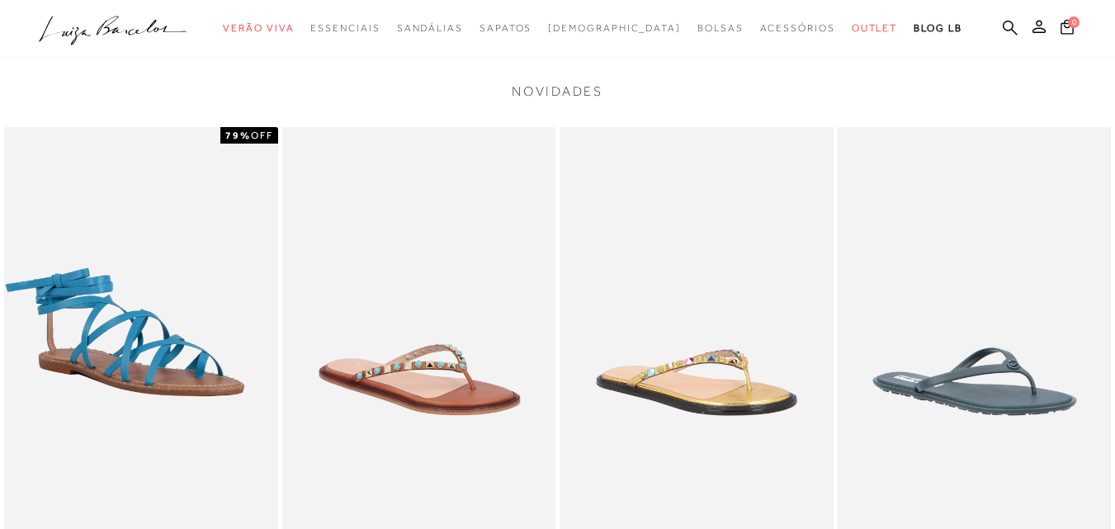
click at [460, 344] on img at bounding box center [419, 332] width 274 height 410
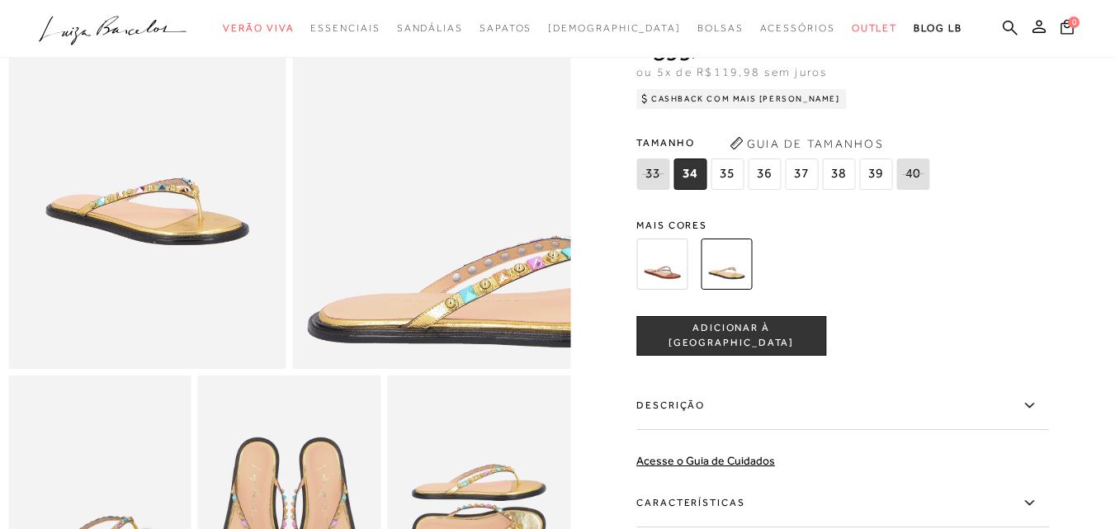
scroll to position [248, 0]
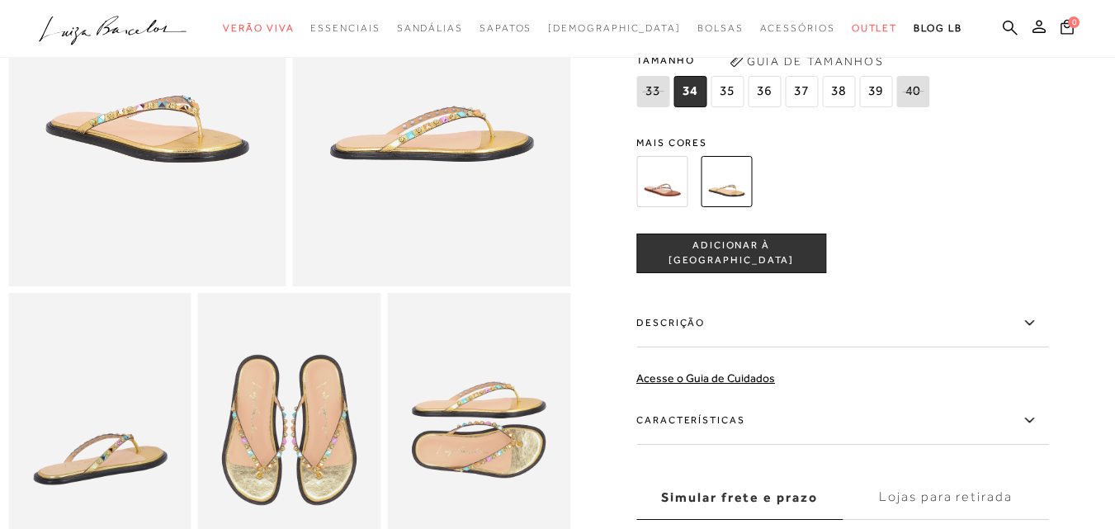
click at [318, 399] on img at bounding box center [289, 430] width 183 height 275
click at [121, 456] on img at bounding box center [99, 430] width 183 height 275
click at [464, 445] on img at bounding box center [478, 430] width 183 height 275
click at [659, 183] on img at bounding box center [662, 181] width 51 height 51
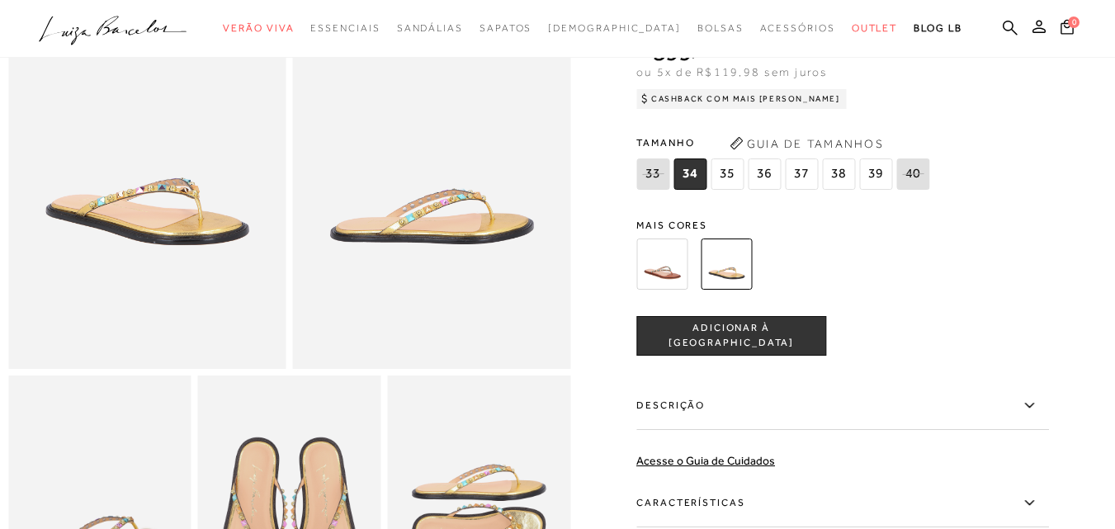
click at [681, 255] on img at bounding box center [662, 264] width 51 height 51
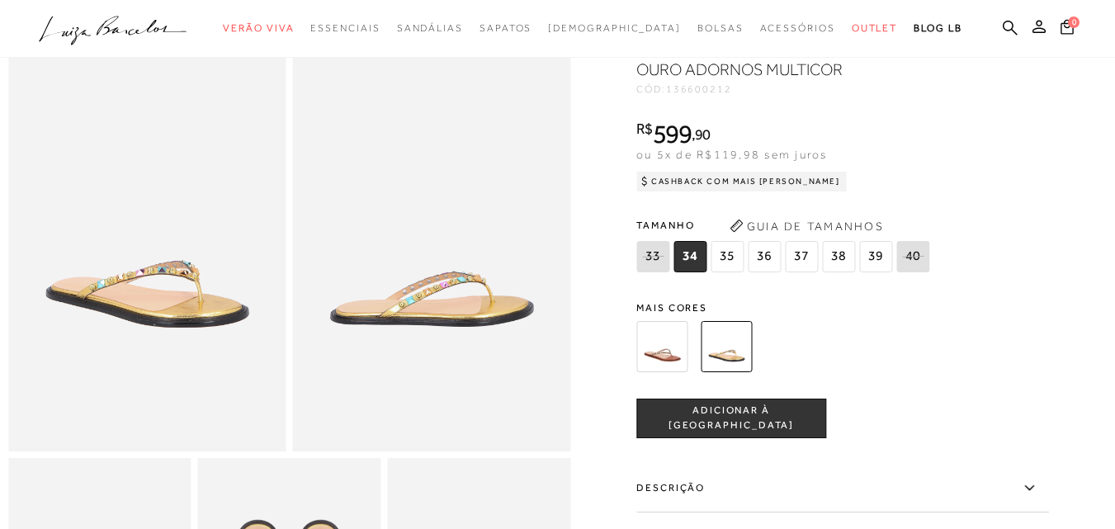
click at [671, 338] on img at bounding box center [662, 346] width 51 height 51
click at [671, 337] on img at bounding box center [662, 346] width 51 height 51
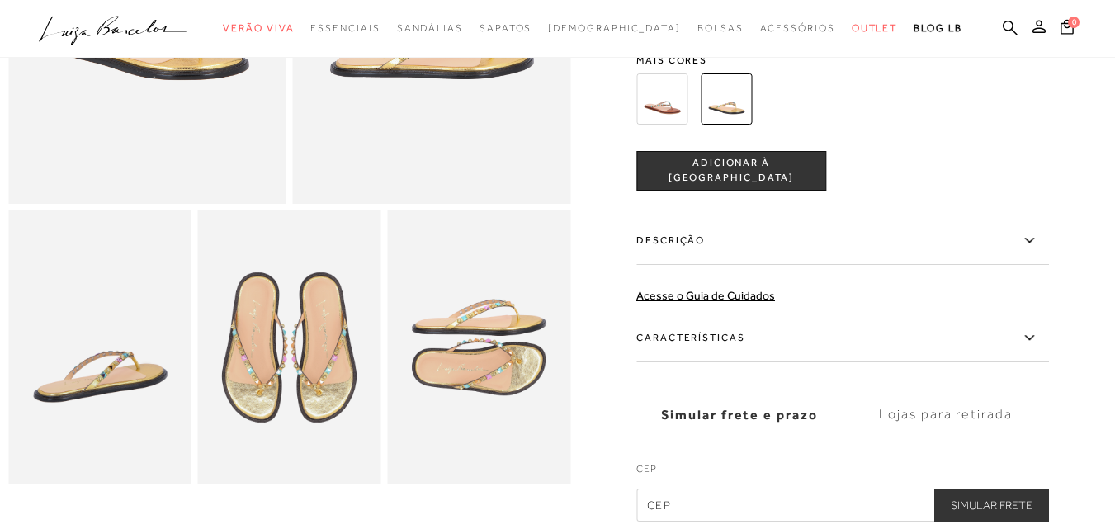
scroll to position [248, 0]
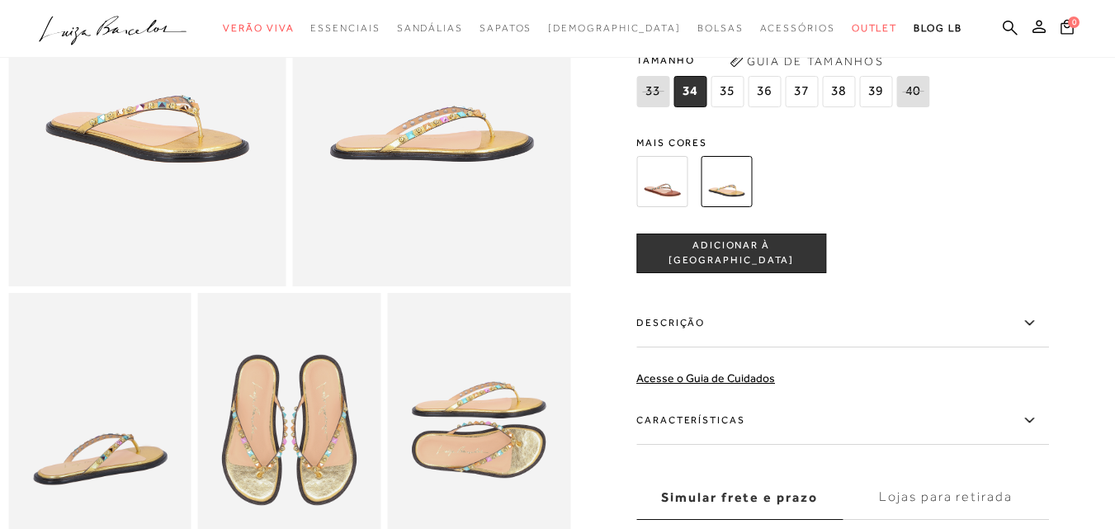
click at [671, 192] on img at bounding box center [662, 181] width 51 height 51
click at [671, 191] on img at bounding box center [662, 181] width 51 height 51
click at [671, 190] on img at bounding box center [662, 181] width 51 height 51
click at [671, 187] on img at bounding box center [662, 181] width 51 height 51
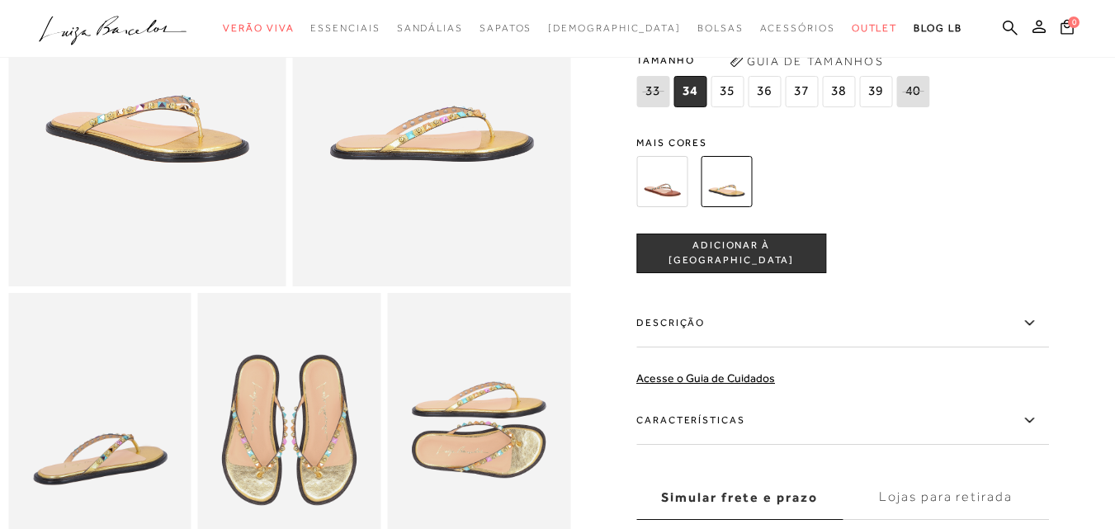
scroll to position [0, 0]
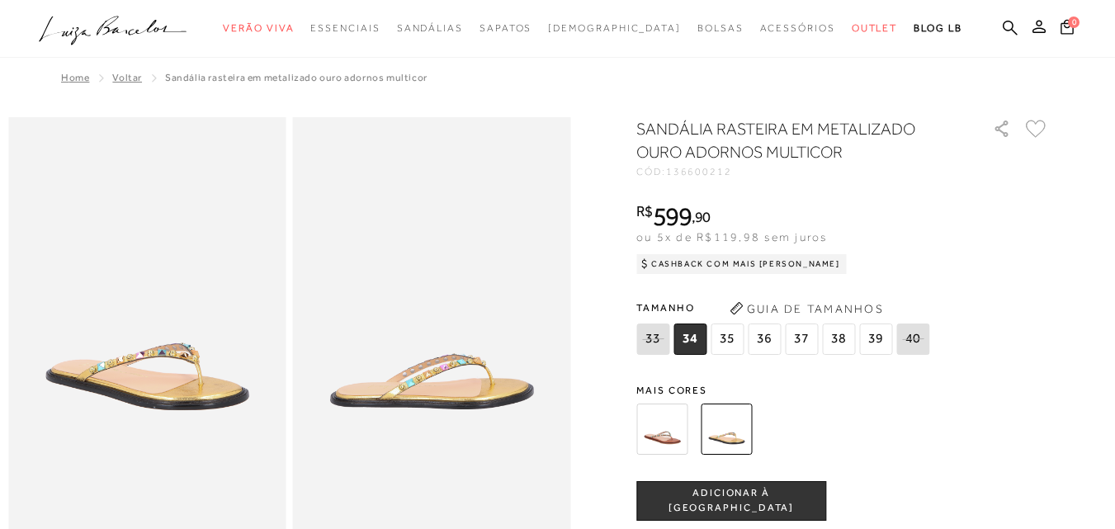
click at [772, 327] on span "36" at bounding box center [764, 339] width 33 height 31
click at [810, 320] on button "Guia de Tamanhos" at bounding box center [806, 309] width 165 height 26
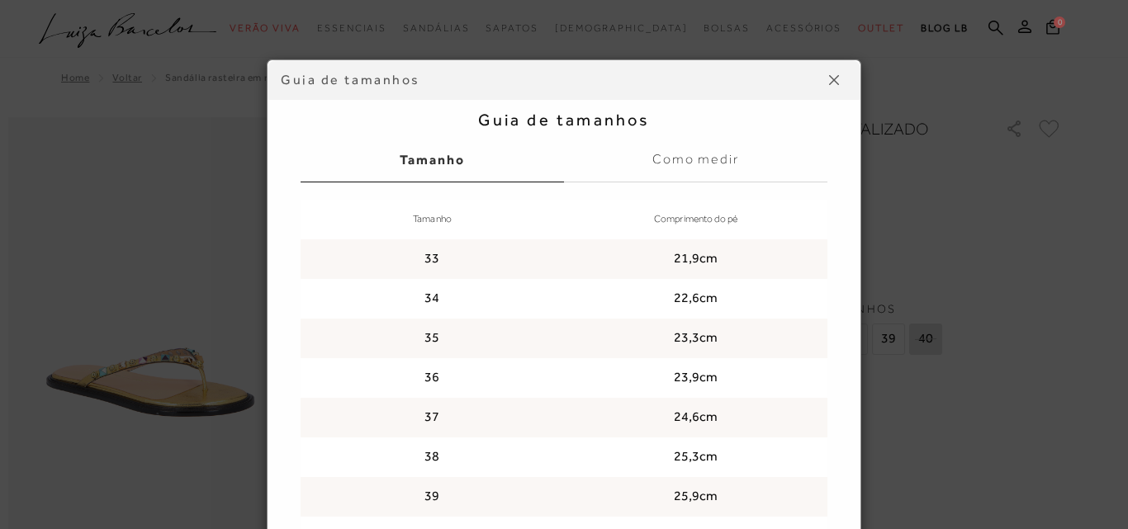
click at [829, 79] on img at bounding box center [834, 80] width 10 height 10
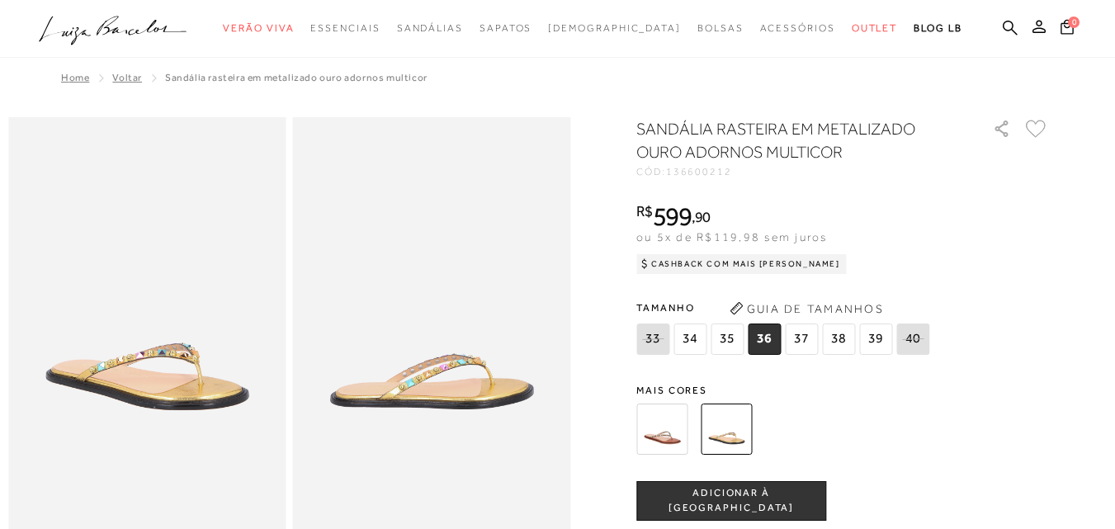
click at [676, 426] on img at bounding box center [662, 429] width 51 height 51
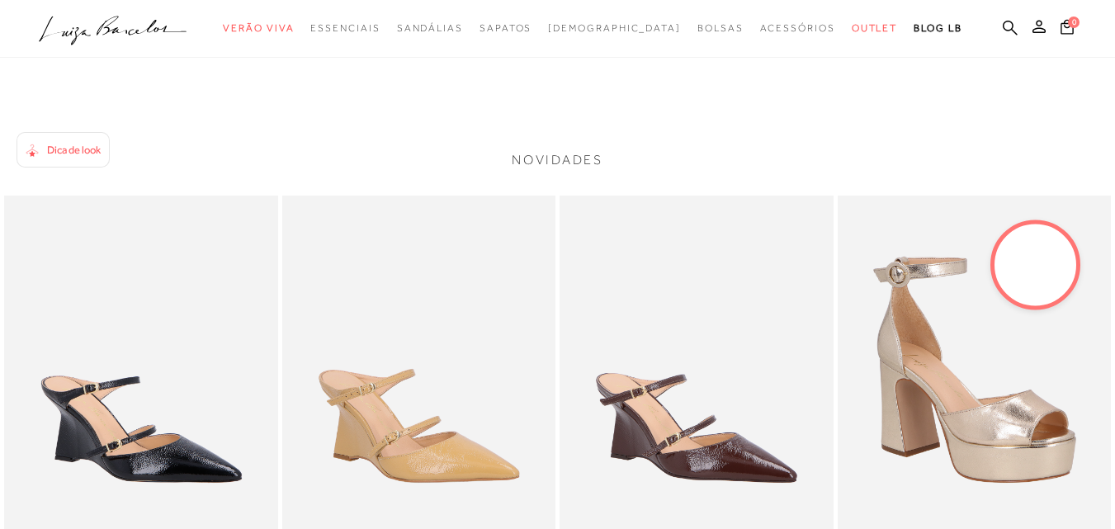
scroll to position [1651, 0]
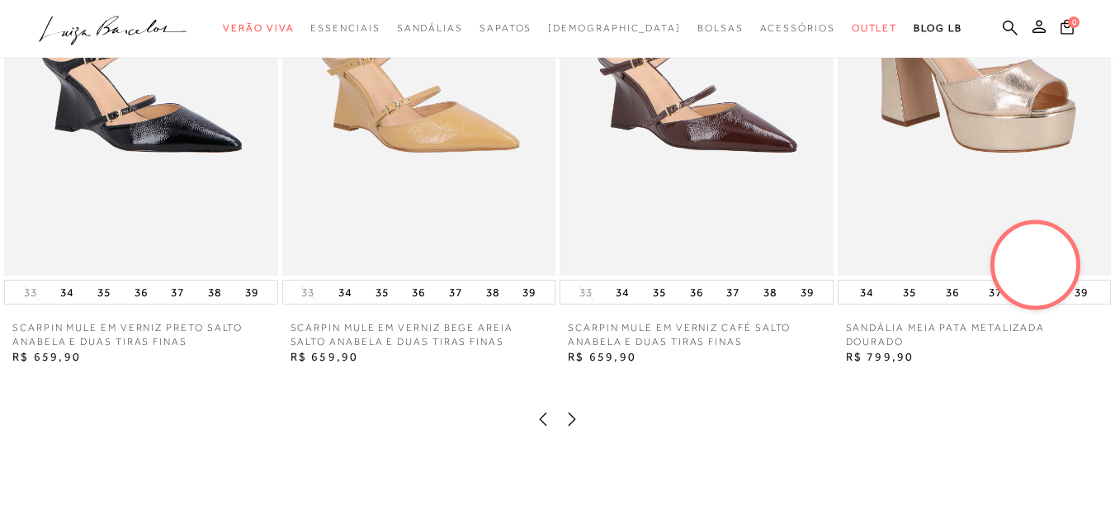
click at [578, 428] on icon at bounding box center [572, 419] width 17 height 17
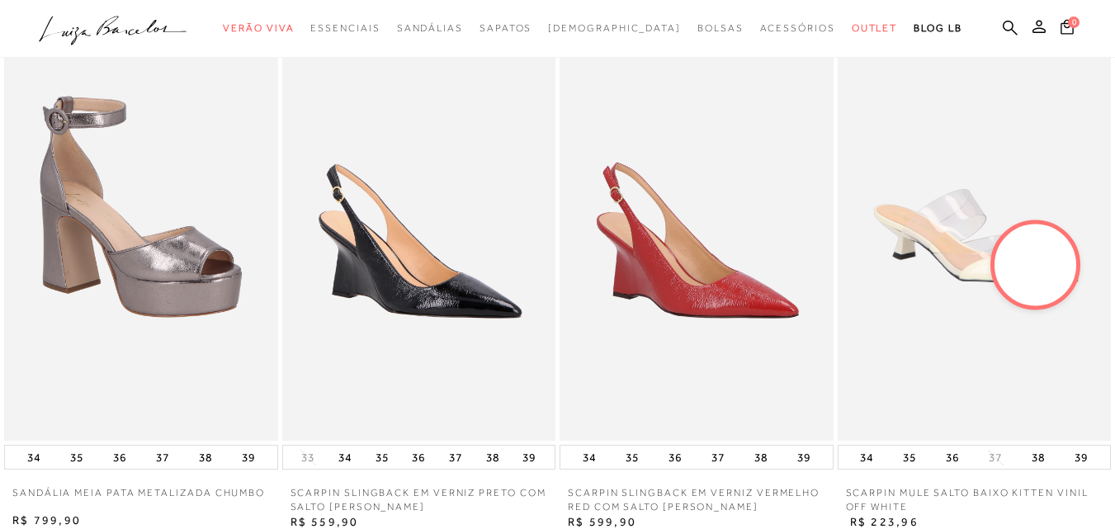
scroll to position [1817, 0]
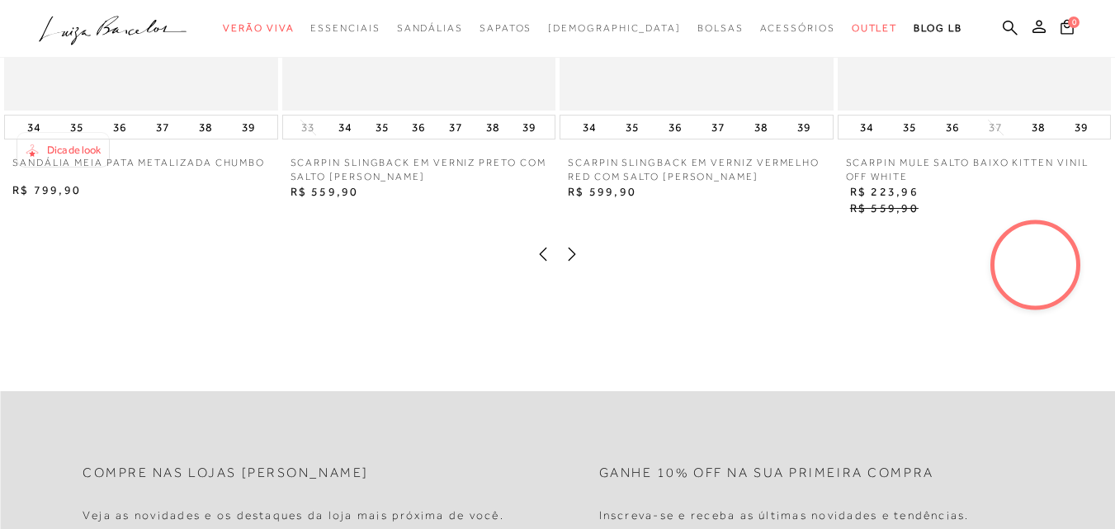
click at [566, 263] on icon at bounding box center [572, 254] width 17 height 17
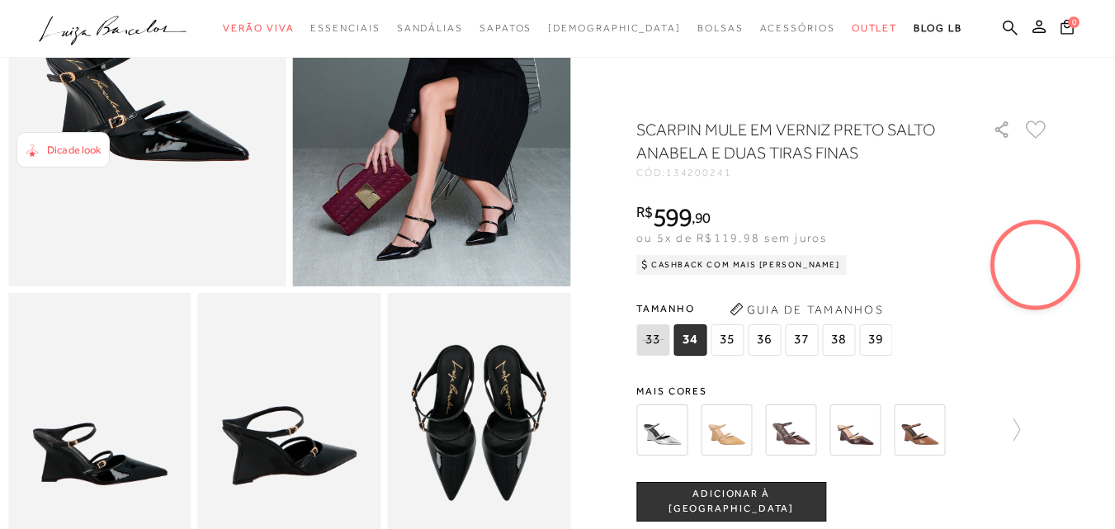
scroll to position [0, 0]
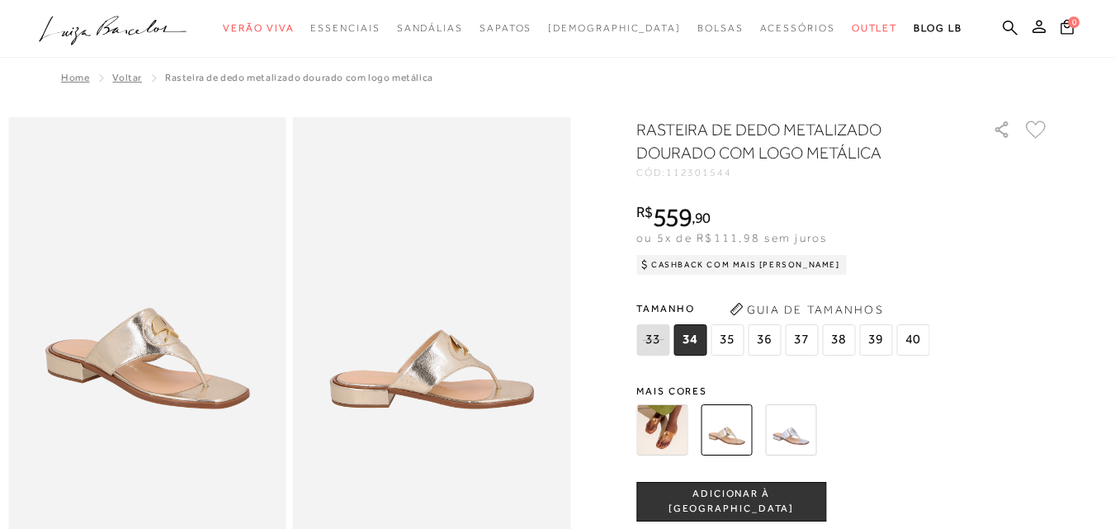
click at [457, 374] on img at bounding box center [432, 325] width 278 height 417
click at [752, 439] on img at bounding box center [726, 430] width 51 height 51
click at [416, 417] on img at bounding box center [432, 325] width 278 height 417
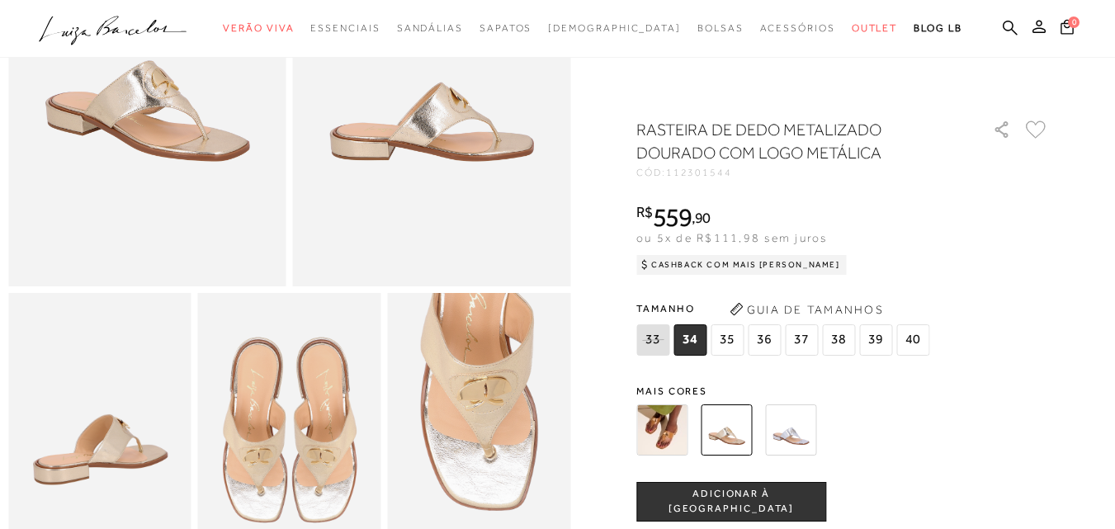
scroll to position [330, 0]
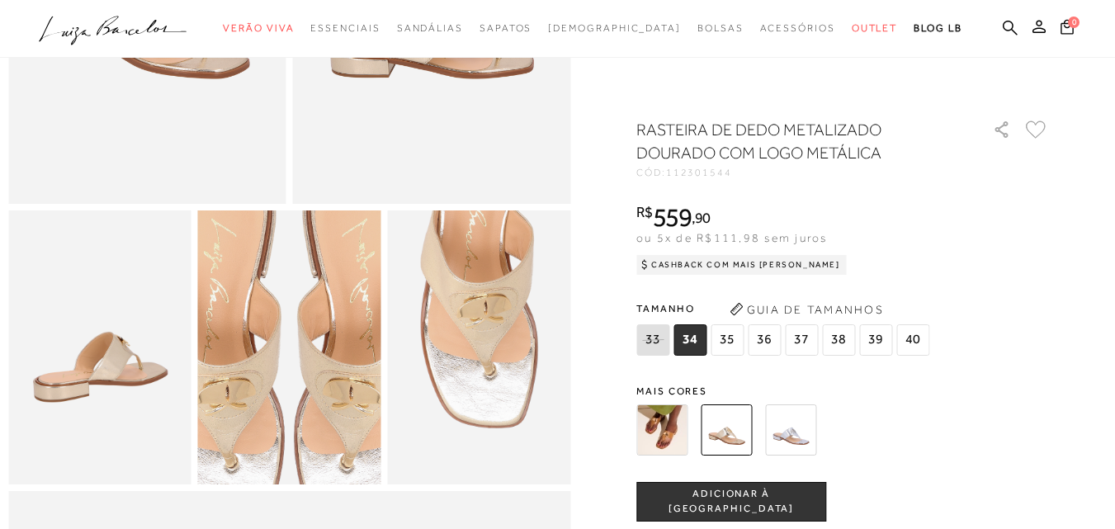
click at [291, 367] on img at bounding box center [288, 340] width 366 height 549
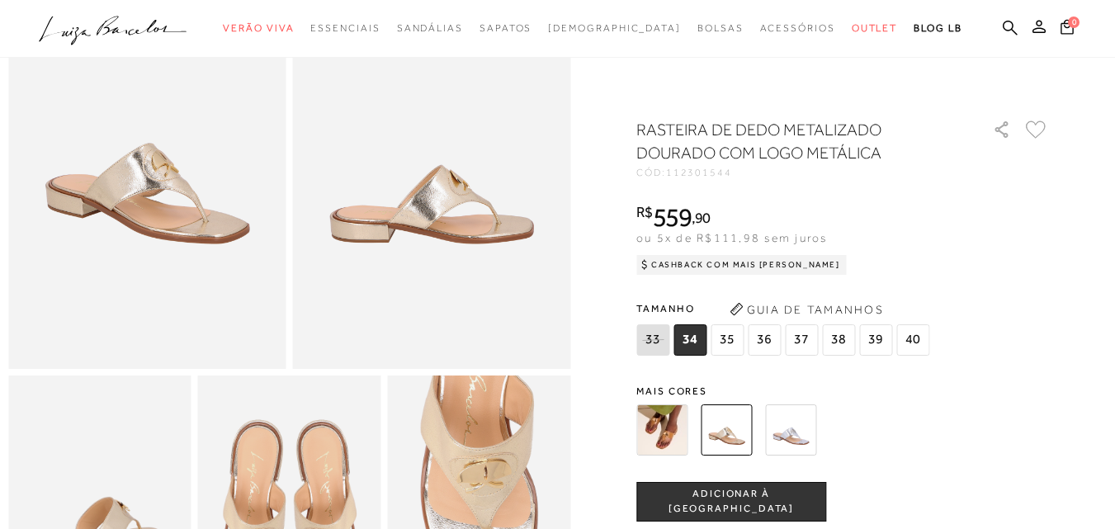
scroll to position [248, 0]
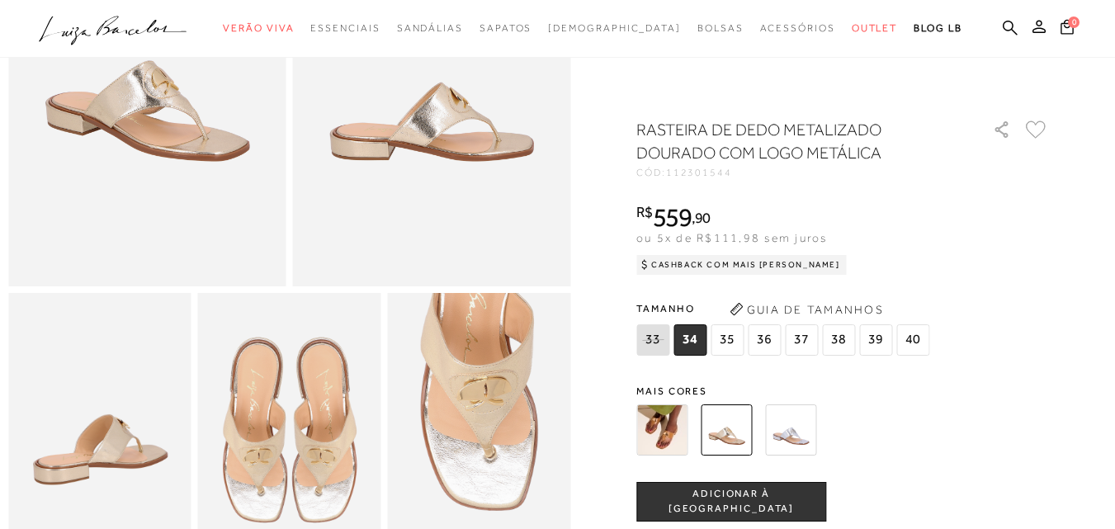
click at [320, 381] on img at bounding box center [289, 430] width 183 height 275
click at [349, 435] on img at bounding box center [289, 430] width 183 height 275
click at [703, 428] on div at bounding box center [824, 430] width 384 height 61
click at [731, 429] on img at bounding box center [726, 430] width 51 height 51
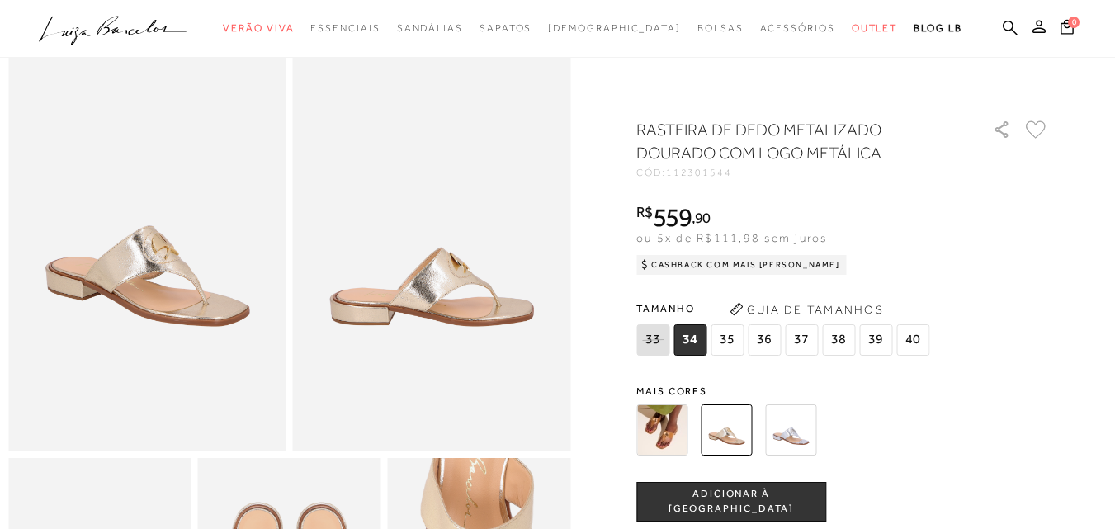
scroll to position [0, 0]
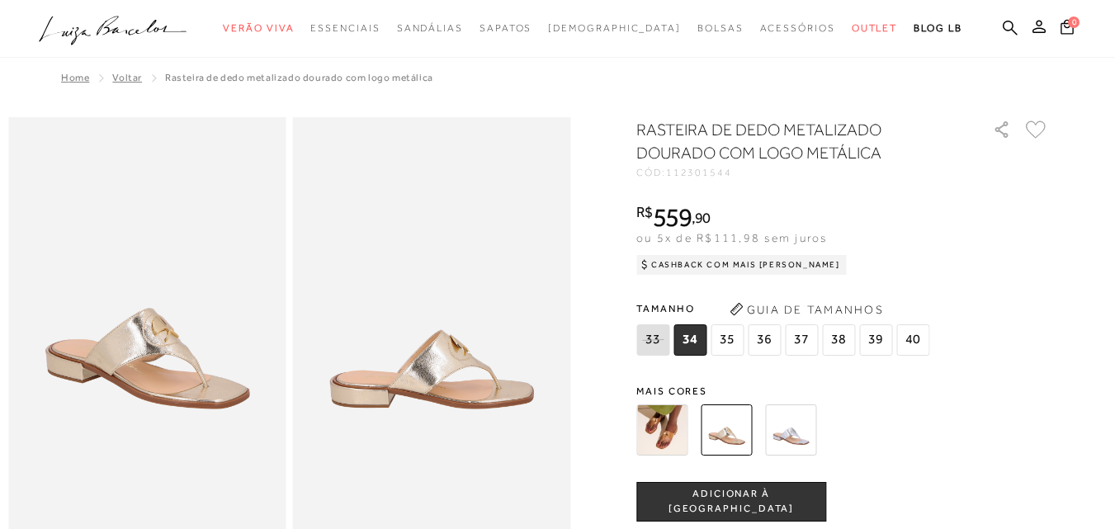
click at [186, 336] on img at bounding box center [147, 325] width 278 height 417
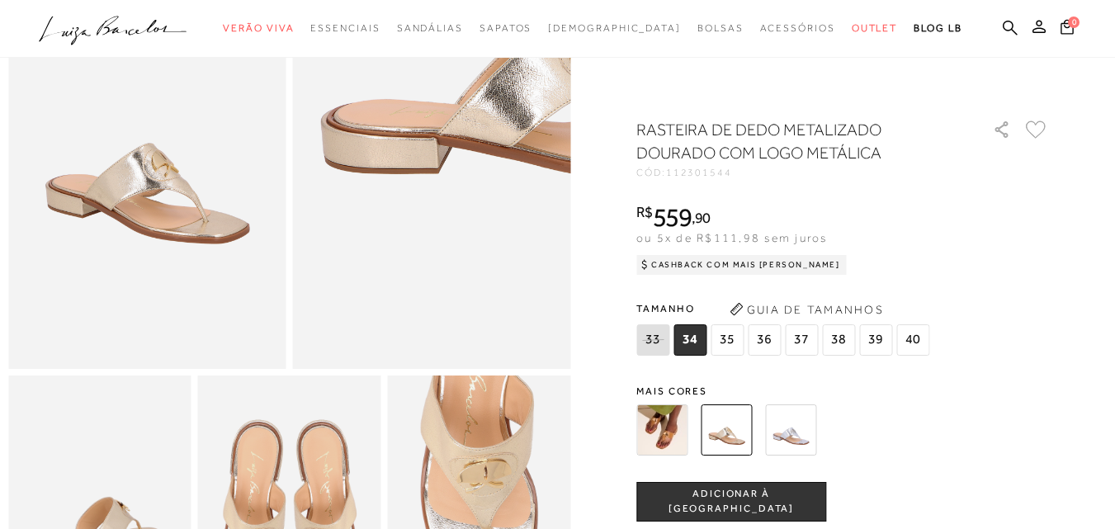
scroll to position [248, 0]
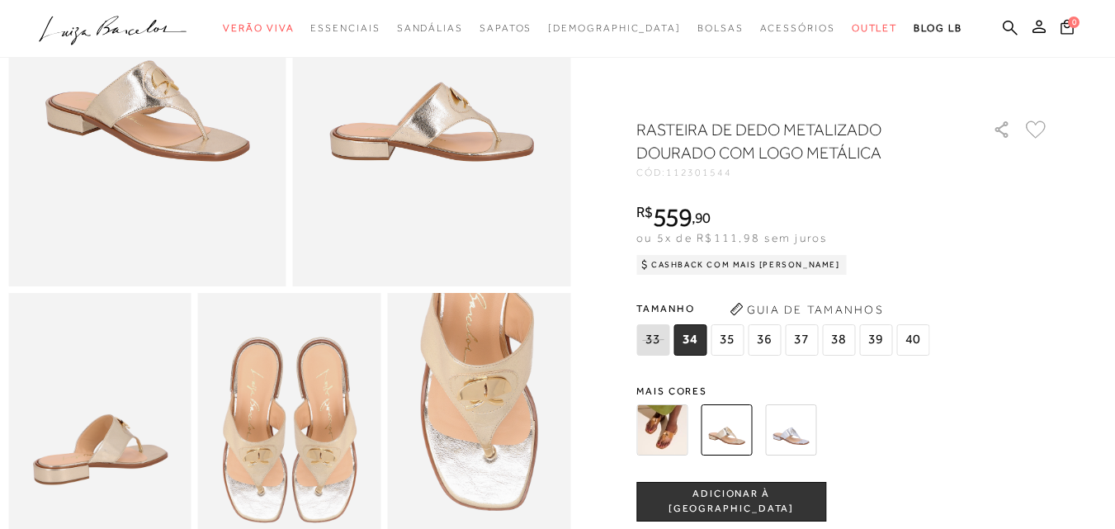
click at [163, 428] on img at bounding box center [99, 430] width 183 height 275
click at [263, 443] on img at bounding box center [289, 430] width 183 height 275
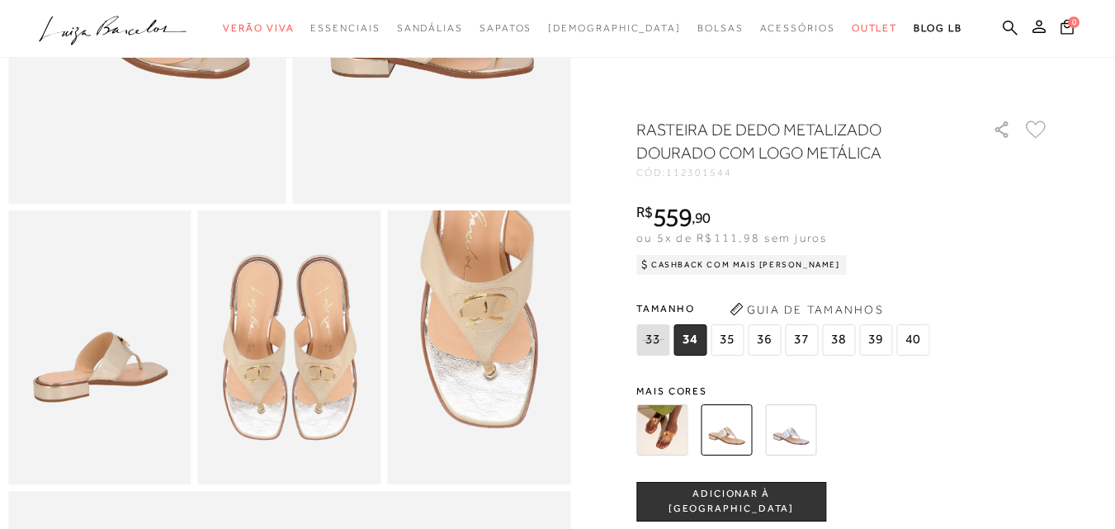
scroll to position [413, 0]
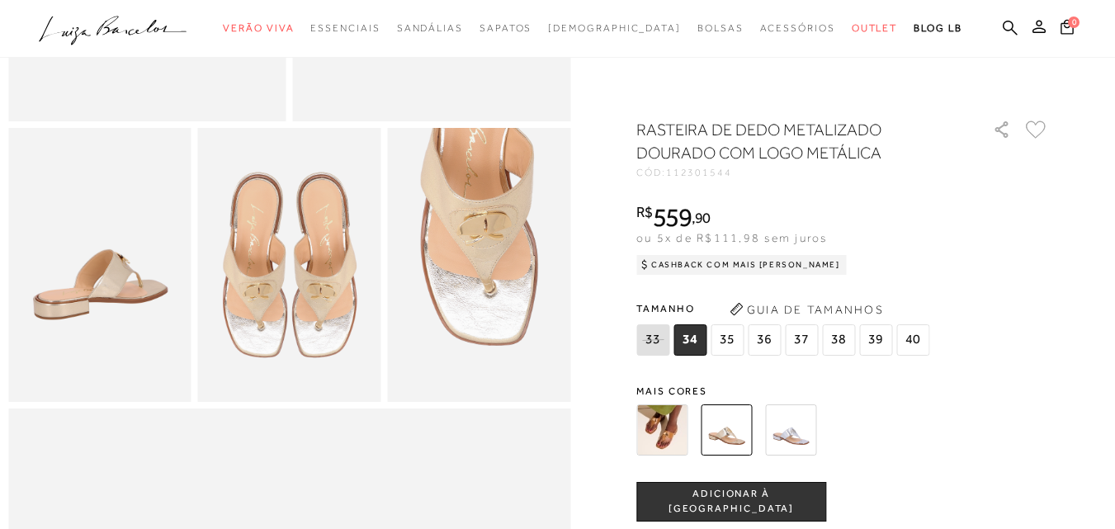
click at [350, 305] on img at bounding box center [289, 265] width 183 height 275
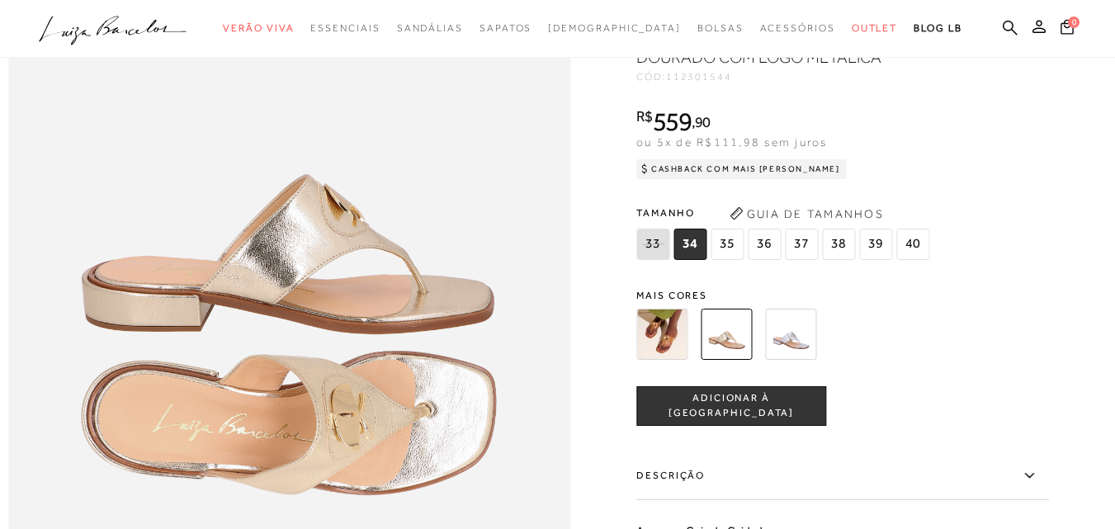
scroll to position [991, 0]
